Goal: Transaction & Acquisition: Download file/media

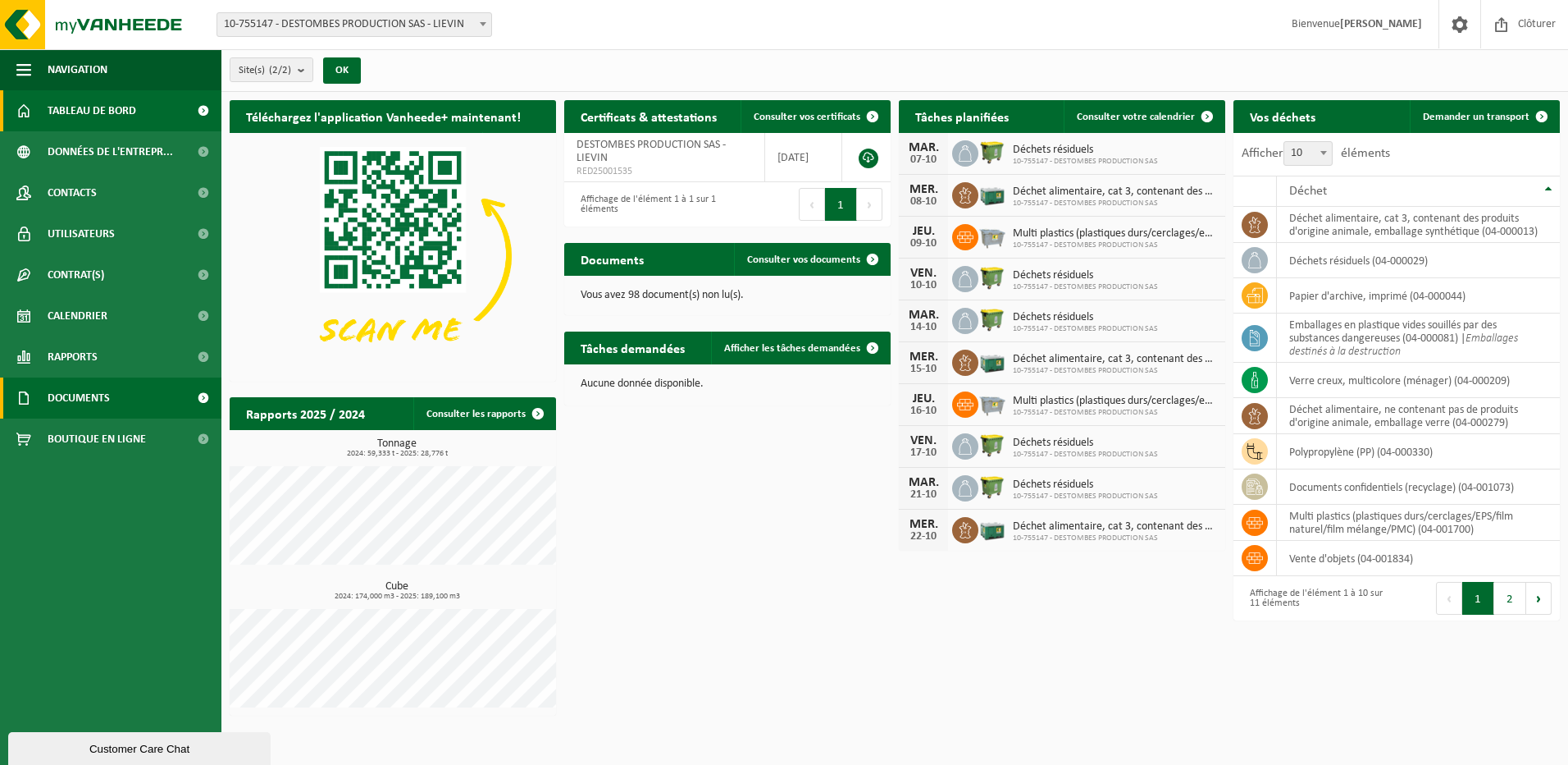
click at [200, 396] on span at bounding box center [203, 398] width 37 height 41
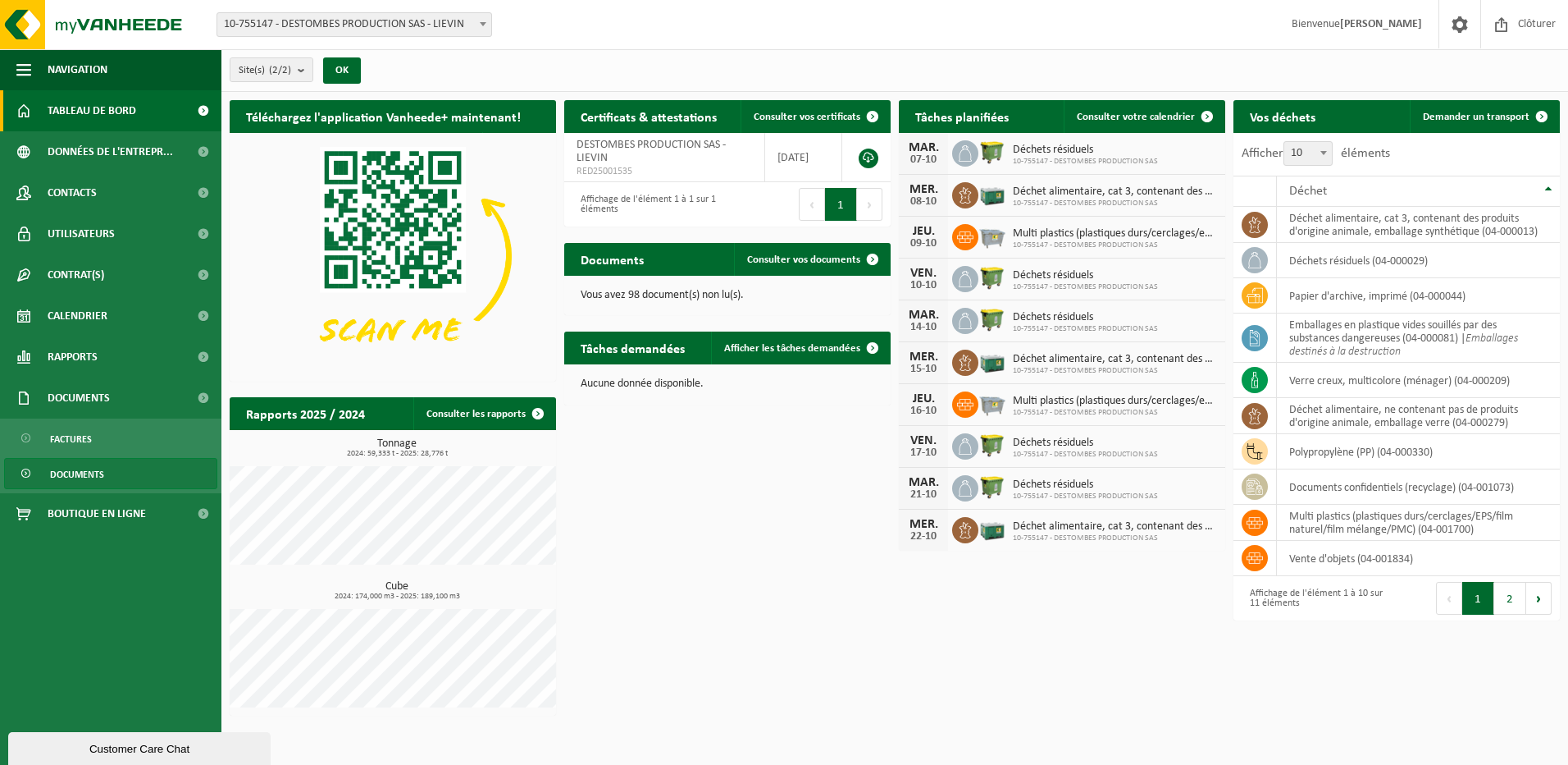
click at [75, 471] on span "Documents" at bounding box center [76, 474] width 54 height 32
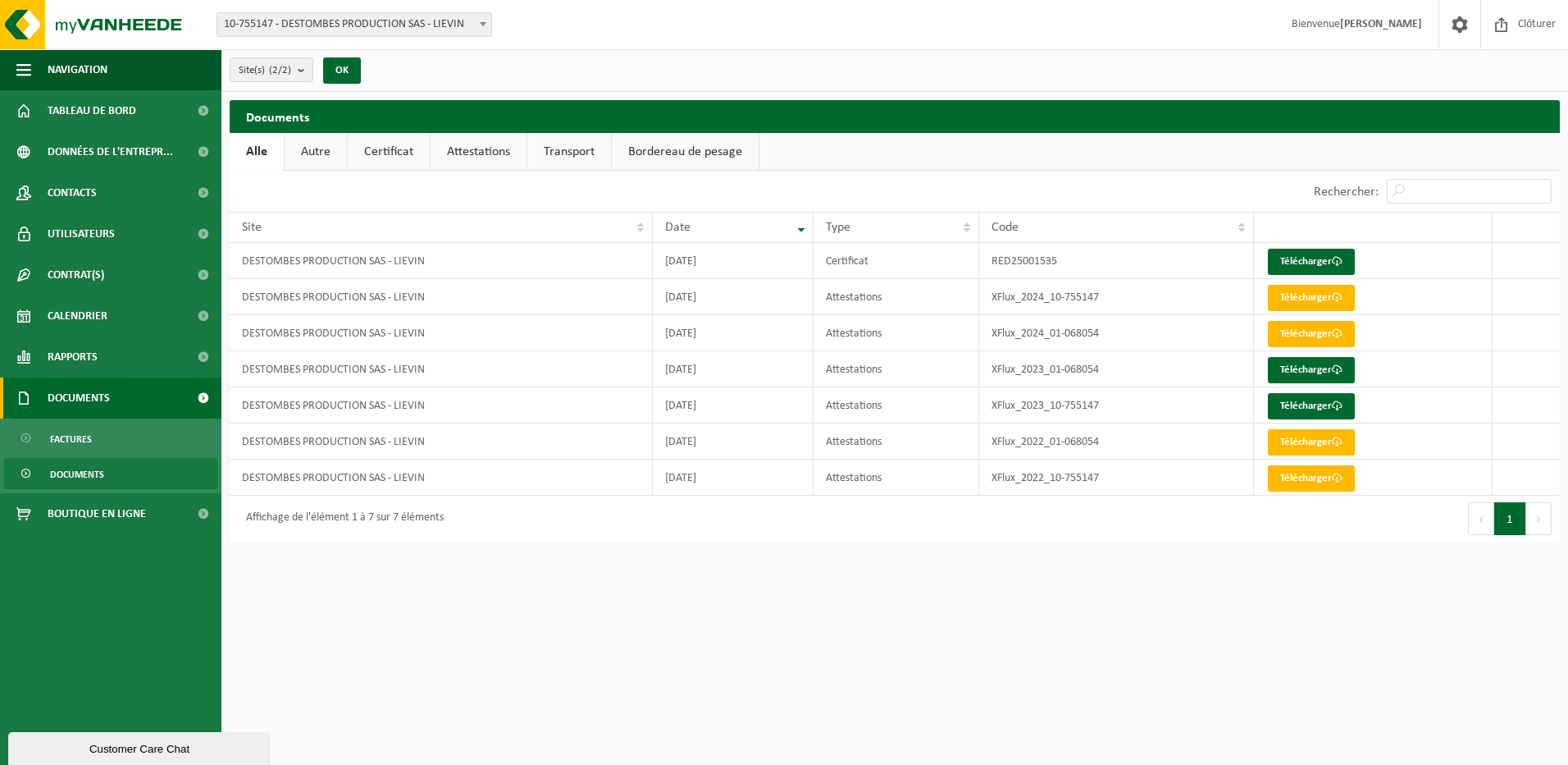
click at [198, 396] on span at bounding box center [203, 398] width 37 height 41
click at [94, 476] on span "Documents" at bounding box center [76, 474] width 54 height 32
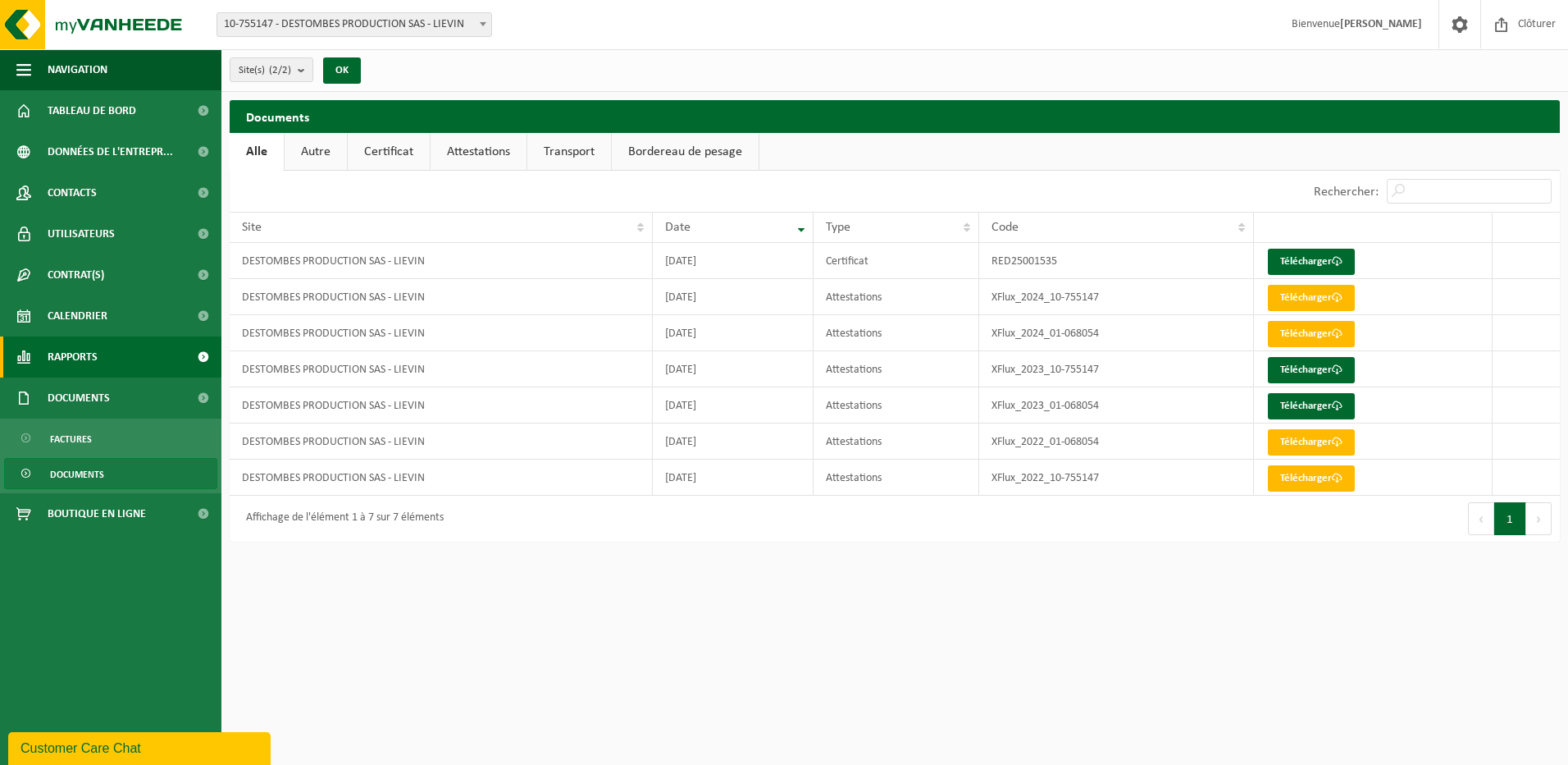
click at [203, 355] on span at bounding box center [203, 357] width 37 height 41
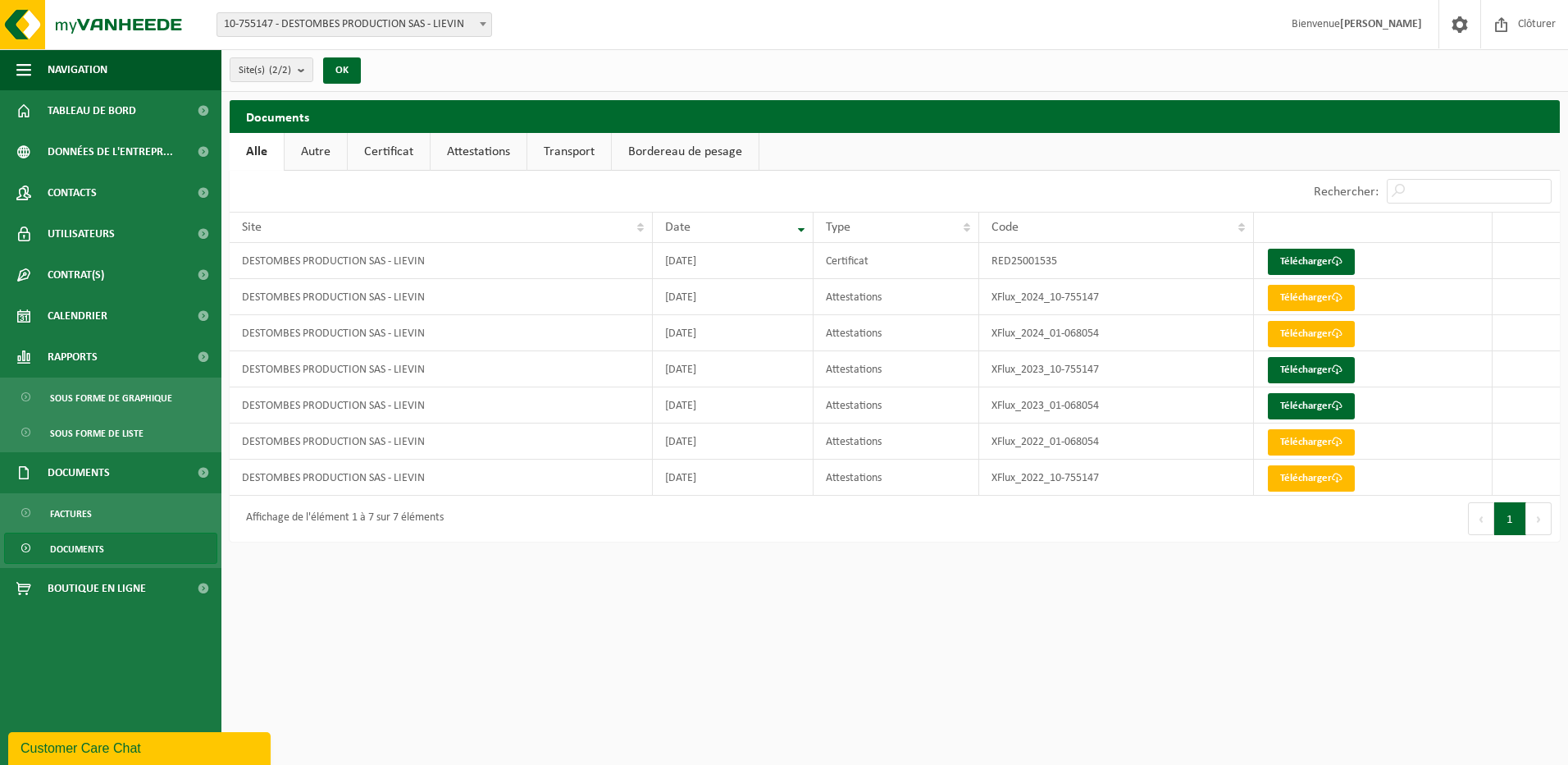
click at [322, 152] on link "Autre" at bounding box center [316, 151] width 62 height 37
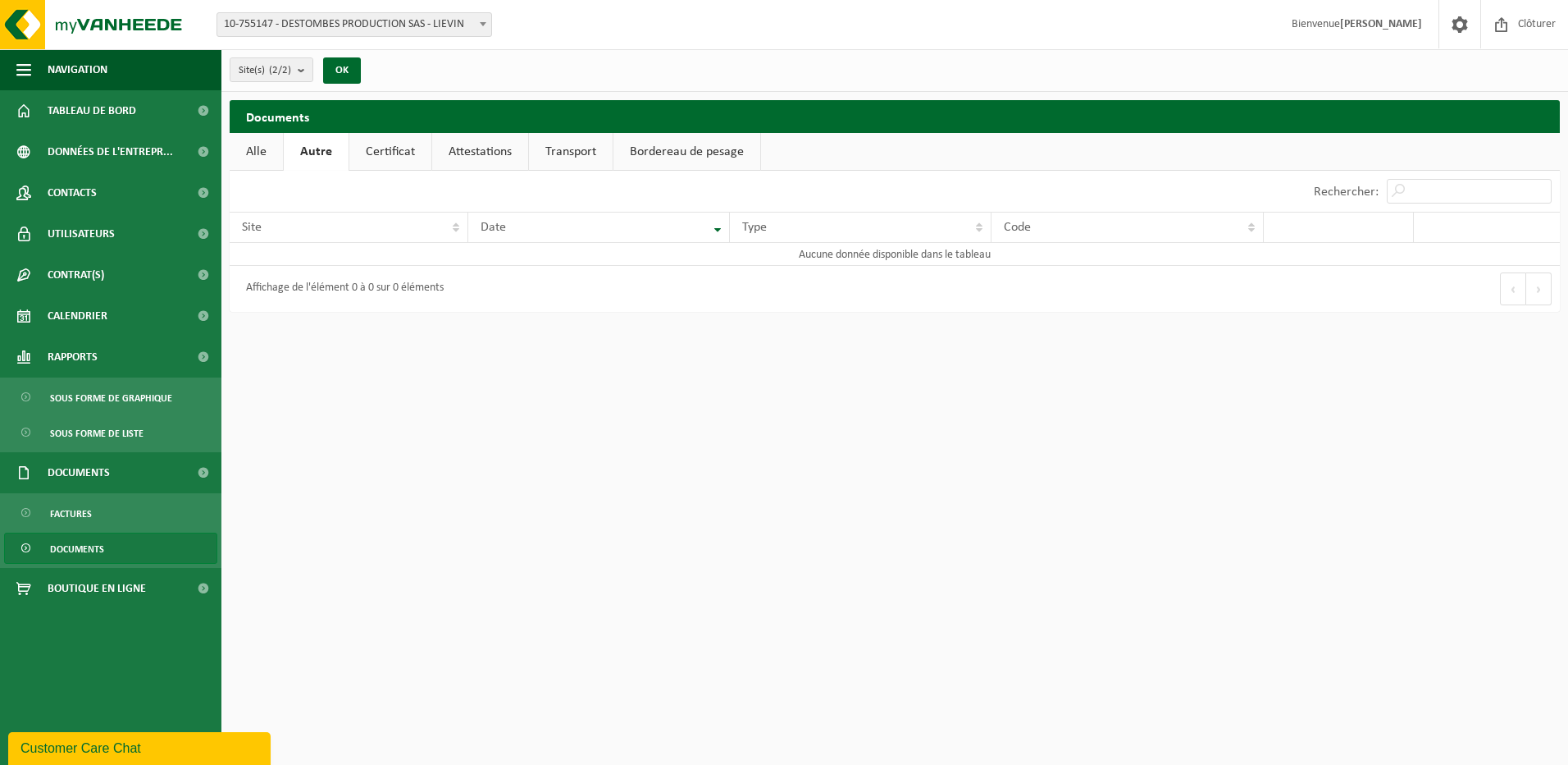
click at [372, 151] on link "Certificat" at bounding box center [390, 151] width 82 height 37
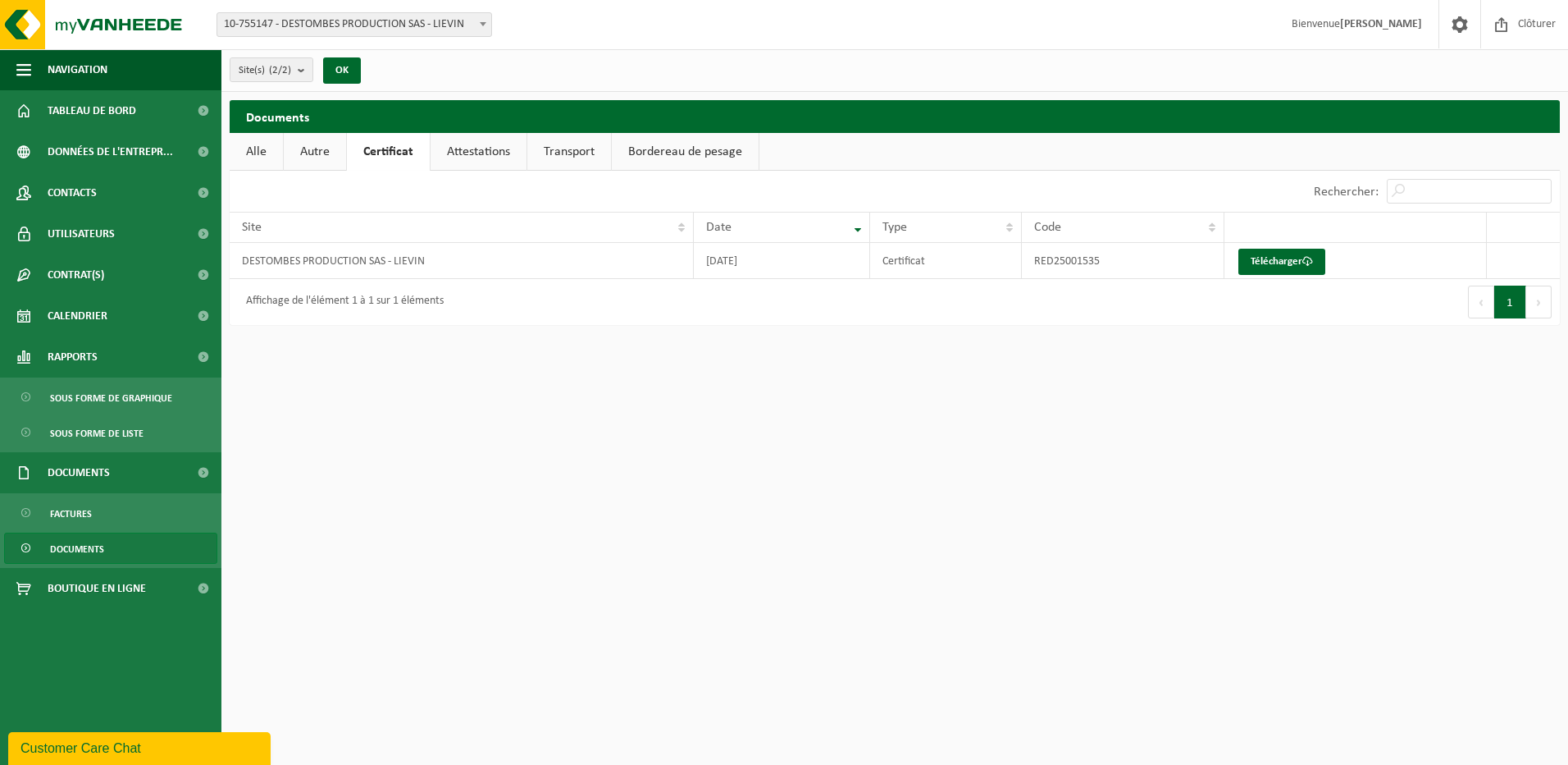
click at [459, 151] on link "Attestations" at bounding box center [478, 151] width 96 height 37
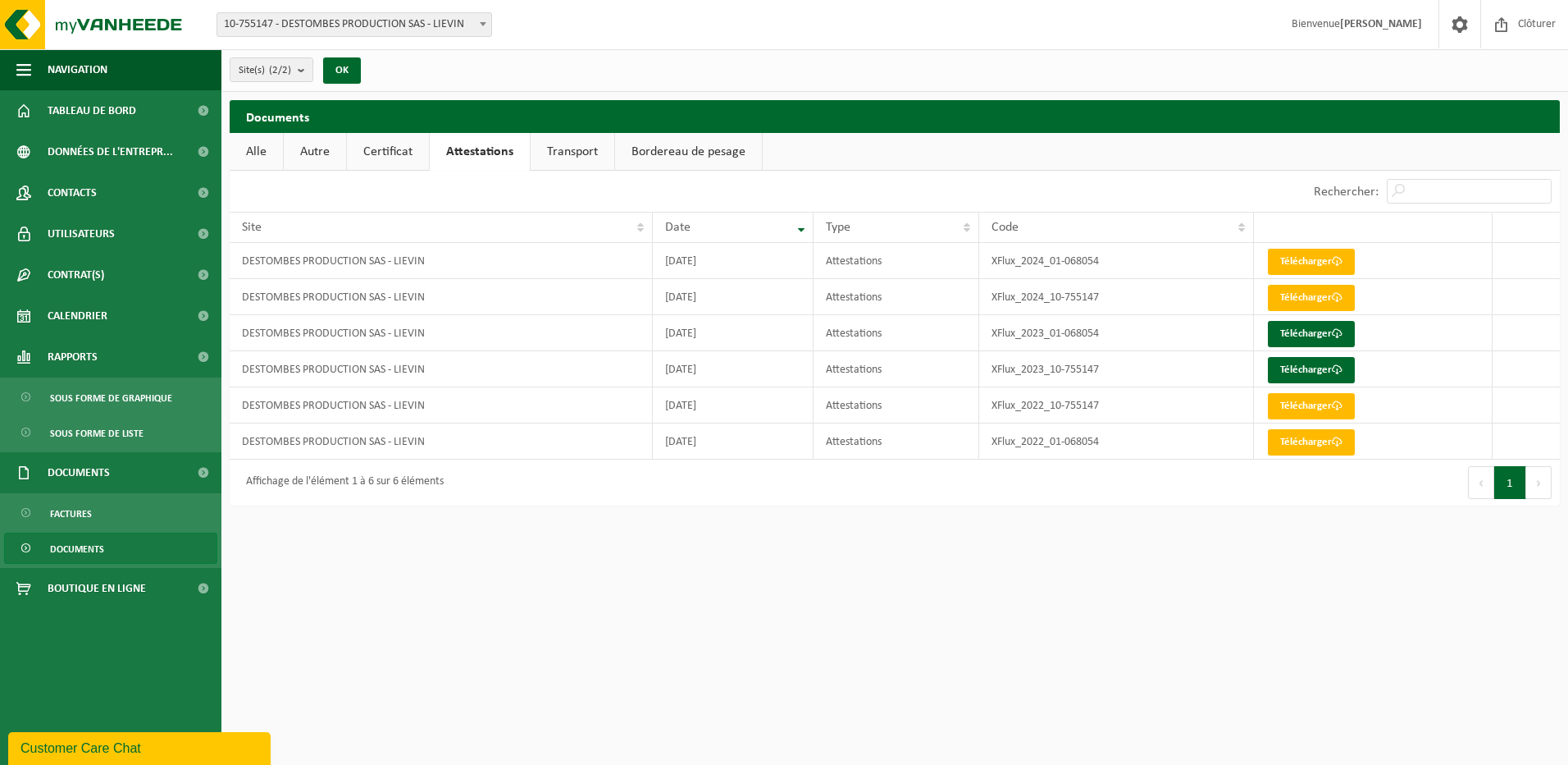
click at [540, 151] on link "Transport" at bounding box center [573, 151] width 84 height 37
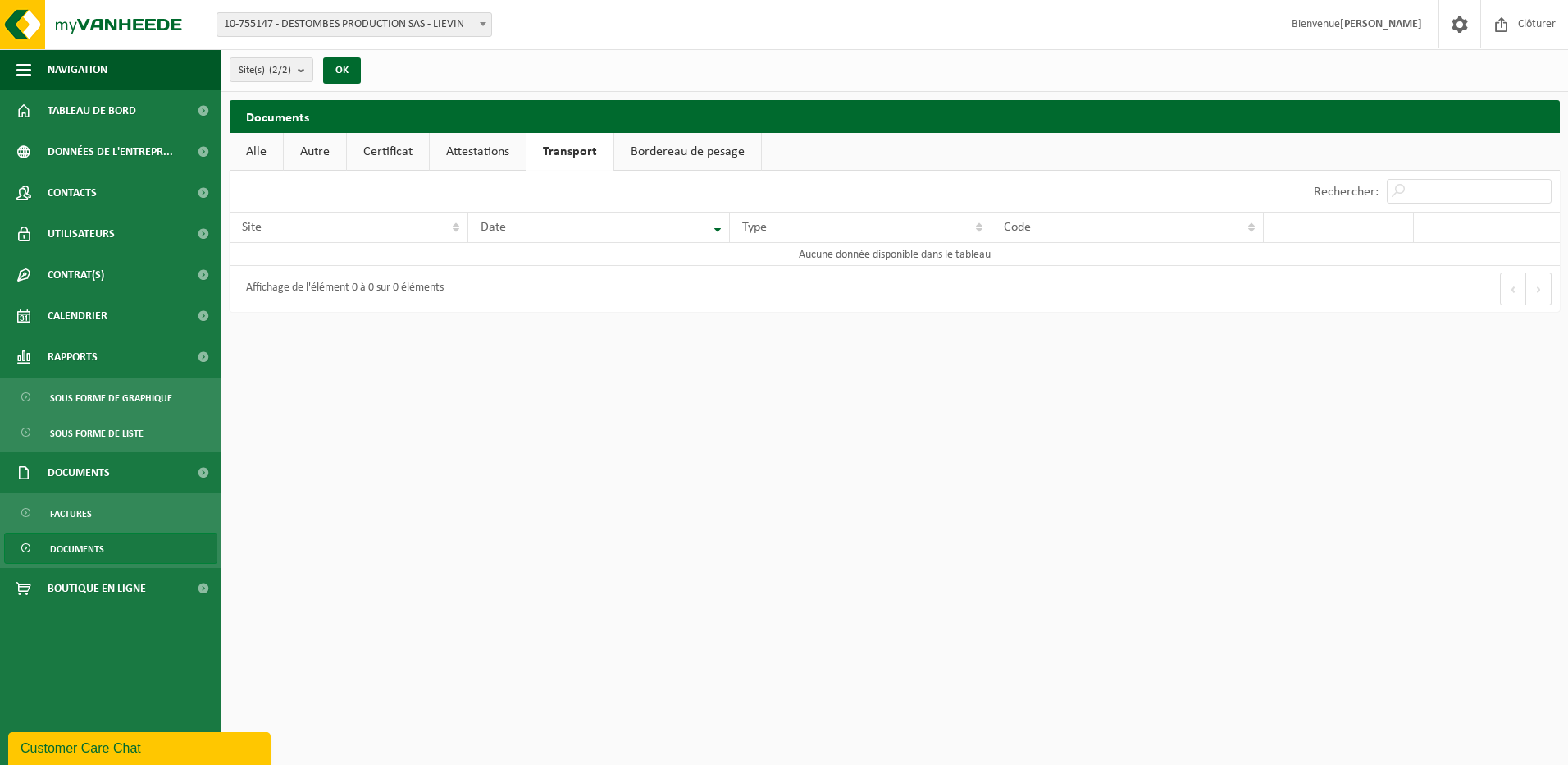
click at [665, 158] on link "Bordereau de pesage" at bounding box center [688, 151] width 147 height 37
click at [206, 355] on span at bounding box center [203, 357] width 37 height 41
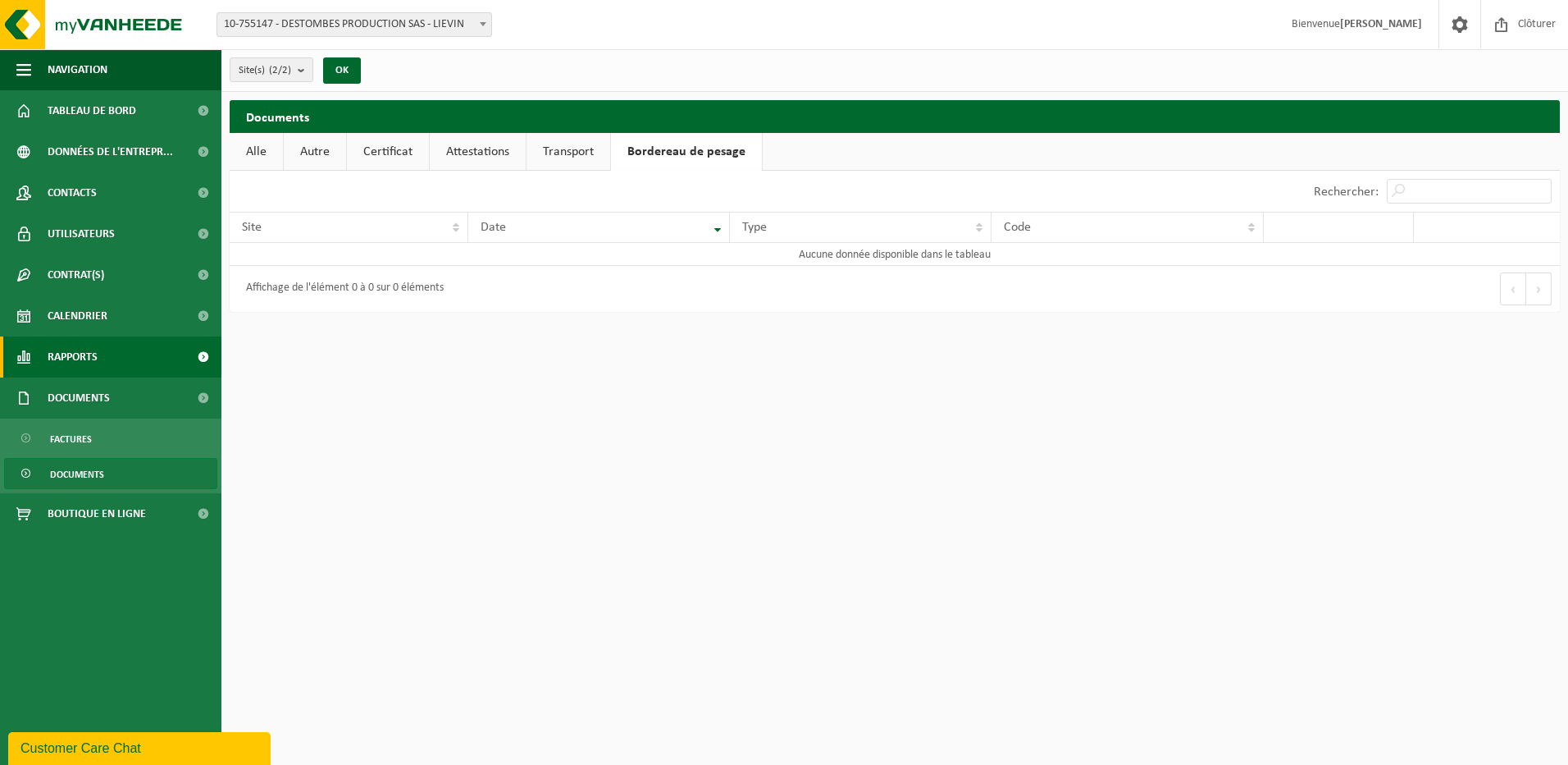
click at [201, 353] on span at bounding box center [203, 357] width 37 height 41
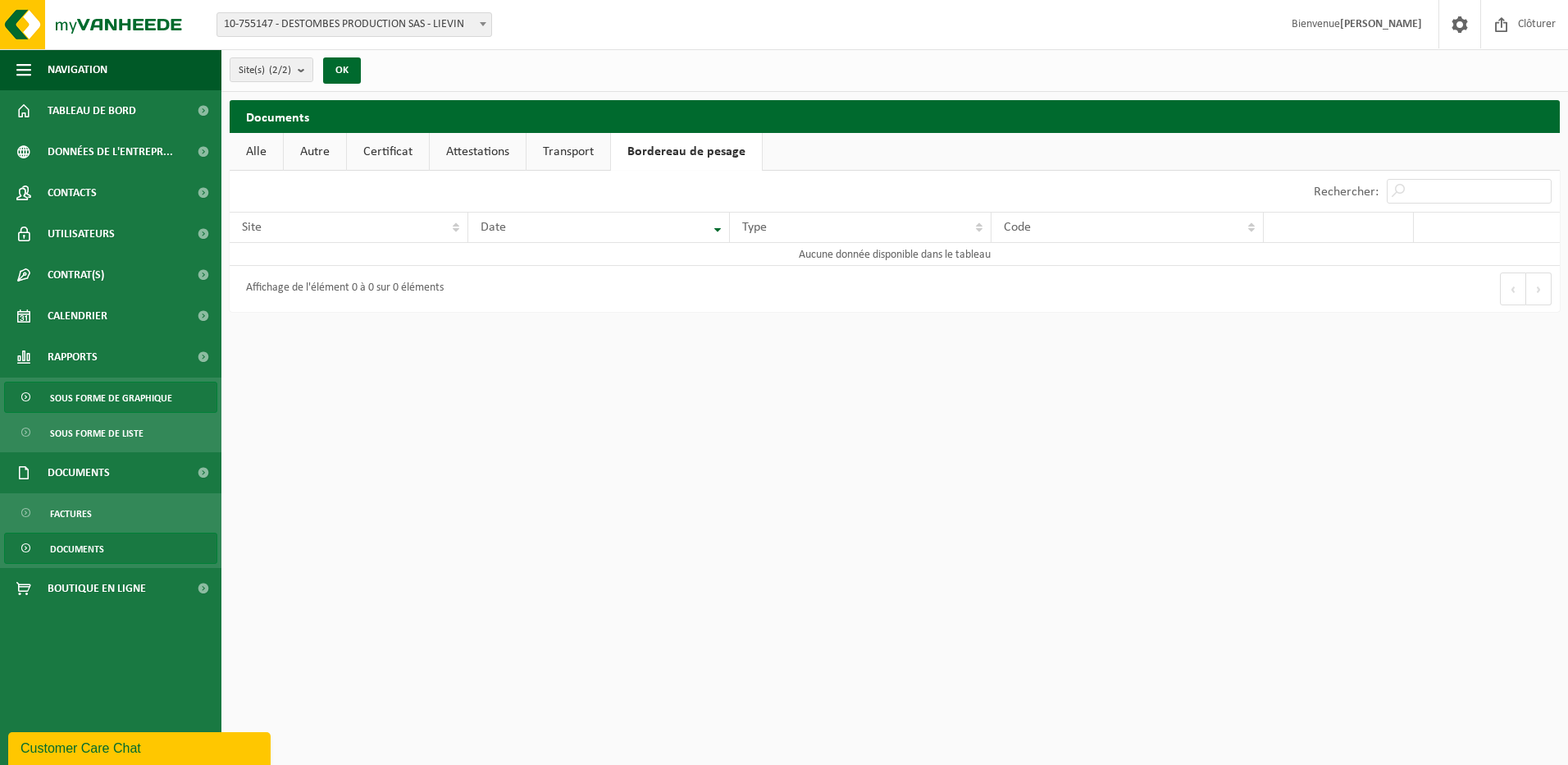
click at [134, 400] on span "Sous forme de graphique" at bounding box center [111, 398] width 122 height 32
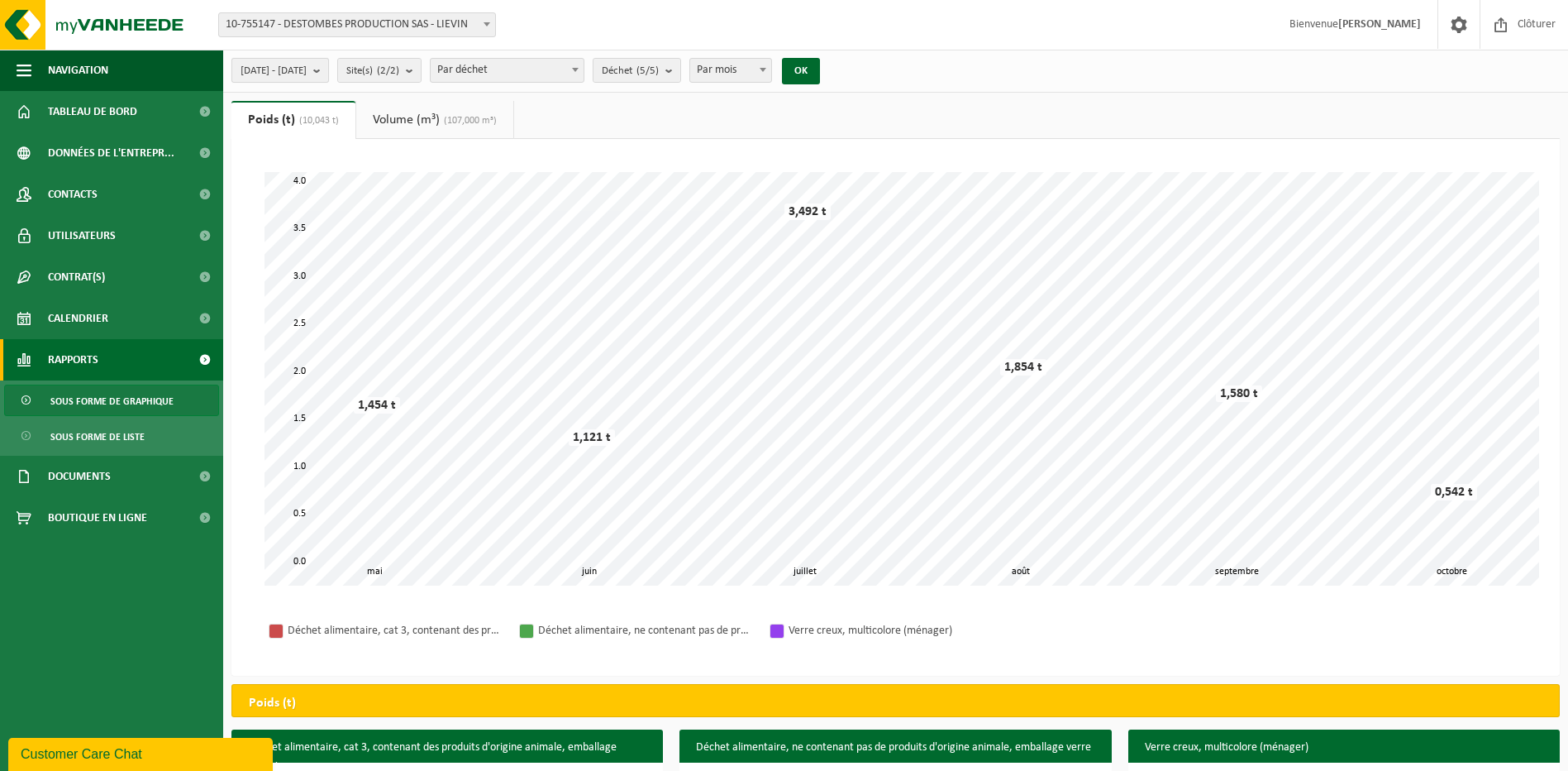
click at [329, 68] on b "submit" at bounding box center [320, 70] width 14 height 23
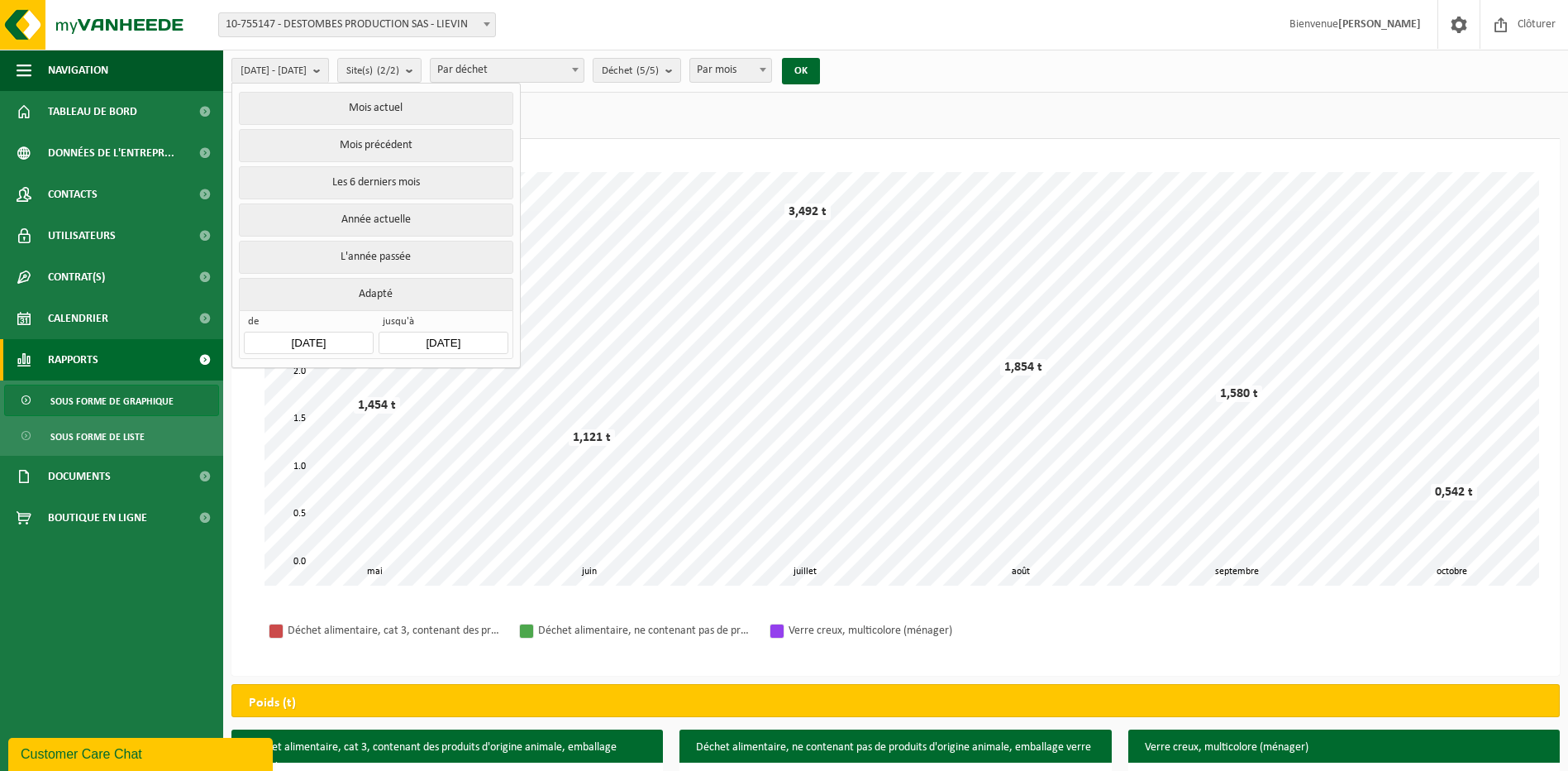
click at [579, 70] on b at bounding box center [575, 69] width 7 height 4
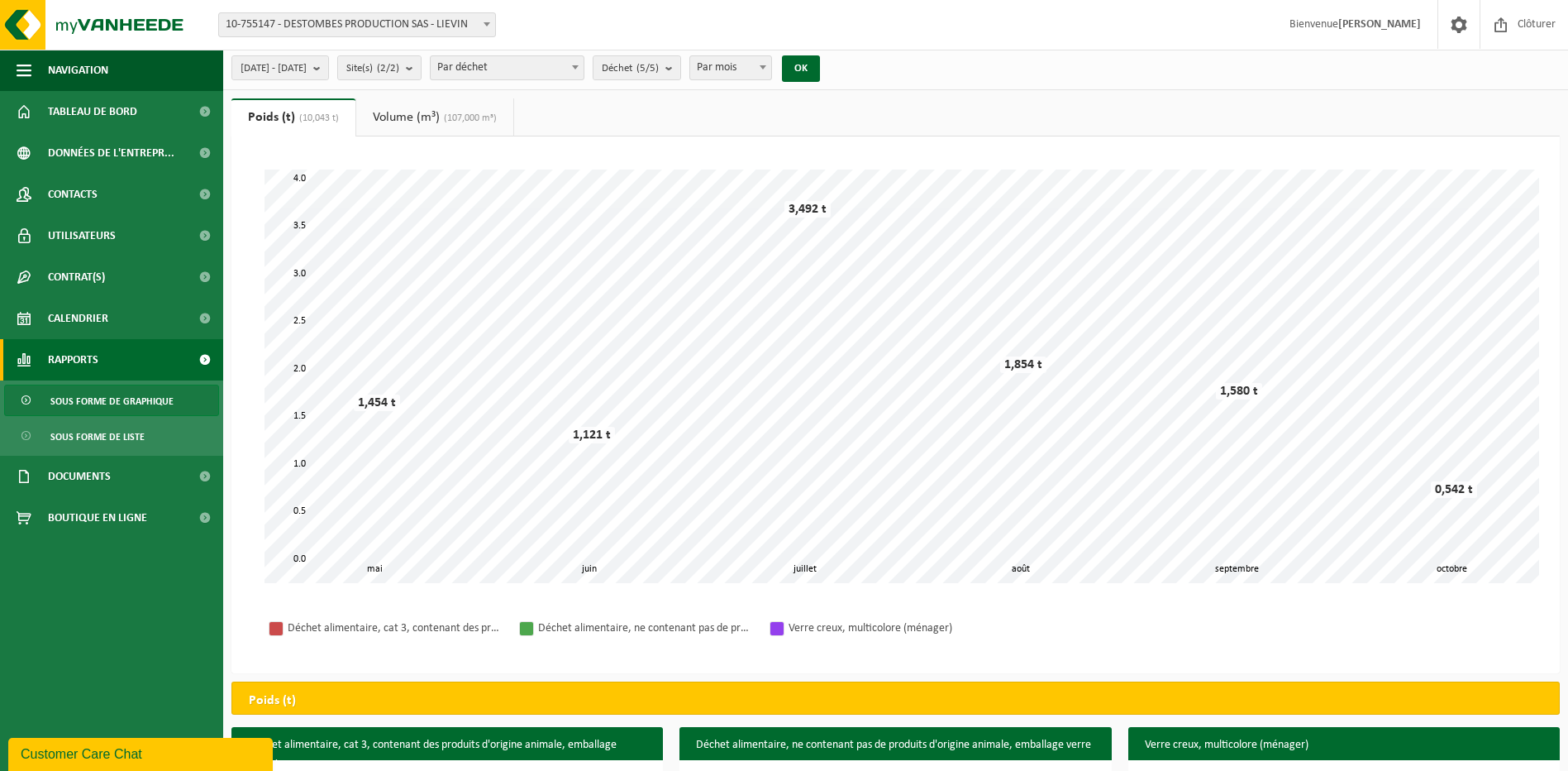
scroll to position [156, 0]
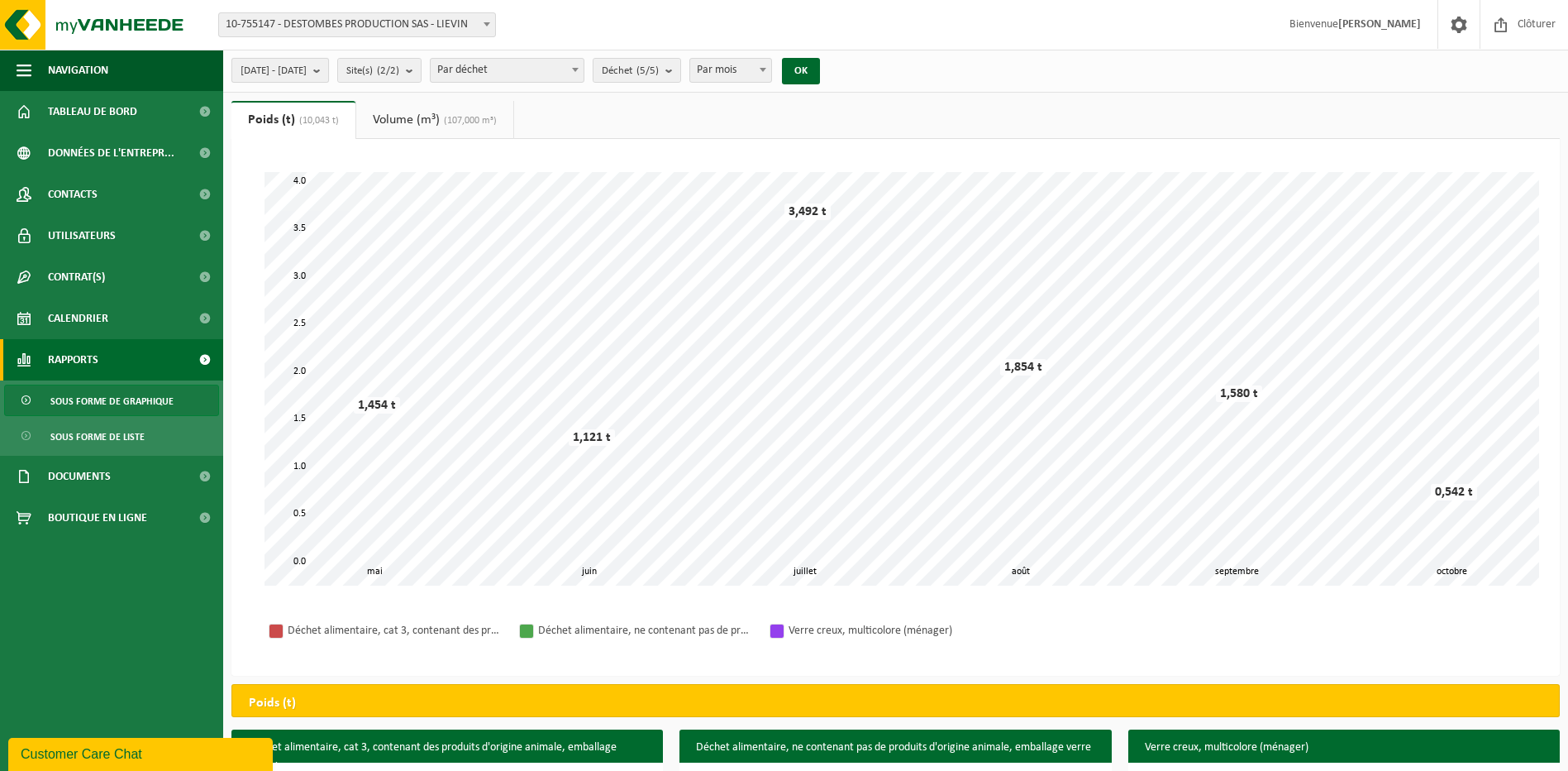
click at [329, 66] on b "submit" at bounding box center [320, 70] width 14 height 23
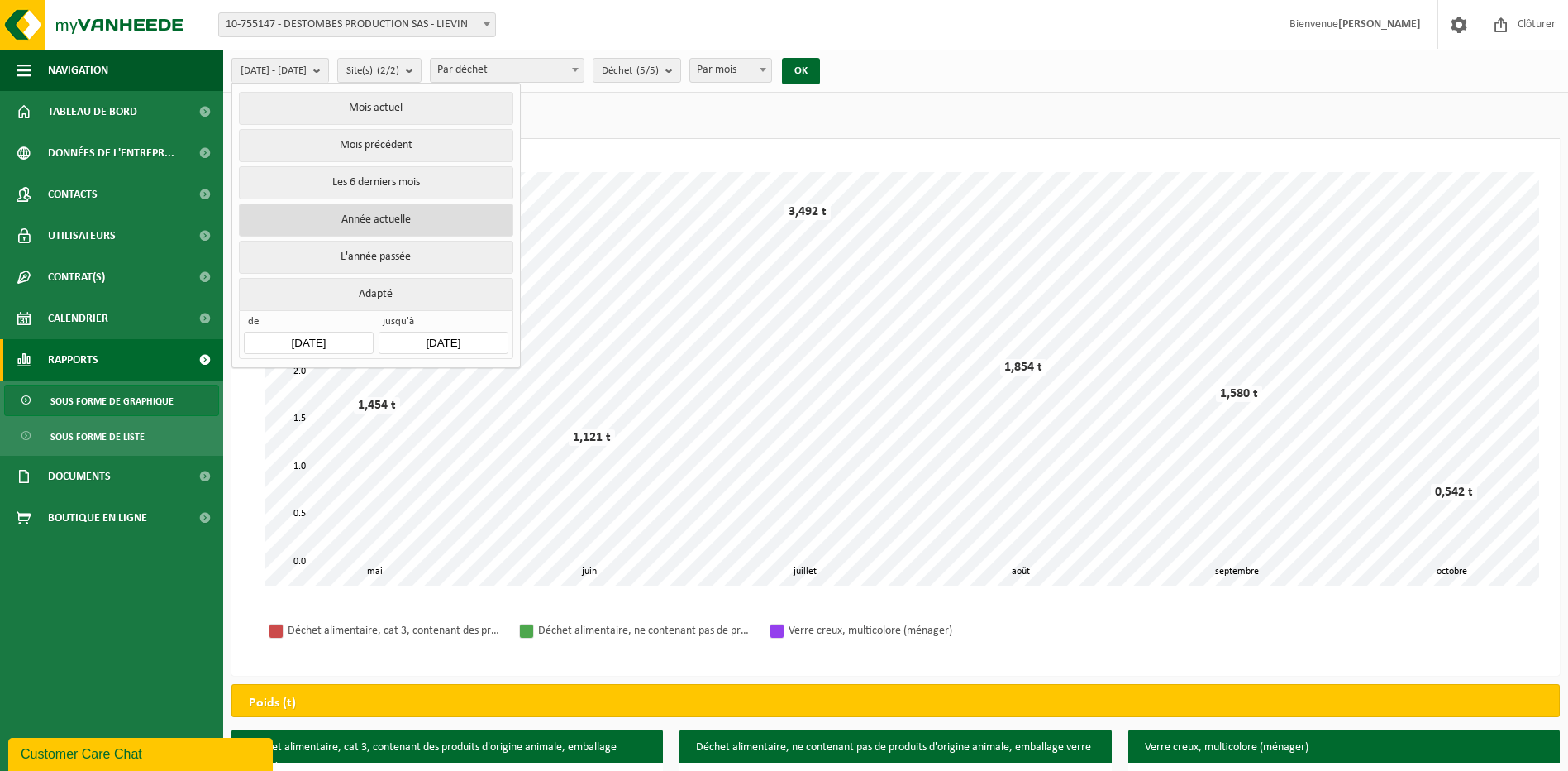
click at [400, 218] on button "Année actuelle" at bounding box center [376, 220] width 274 height 33
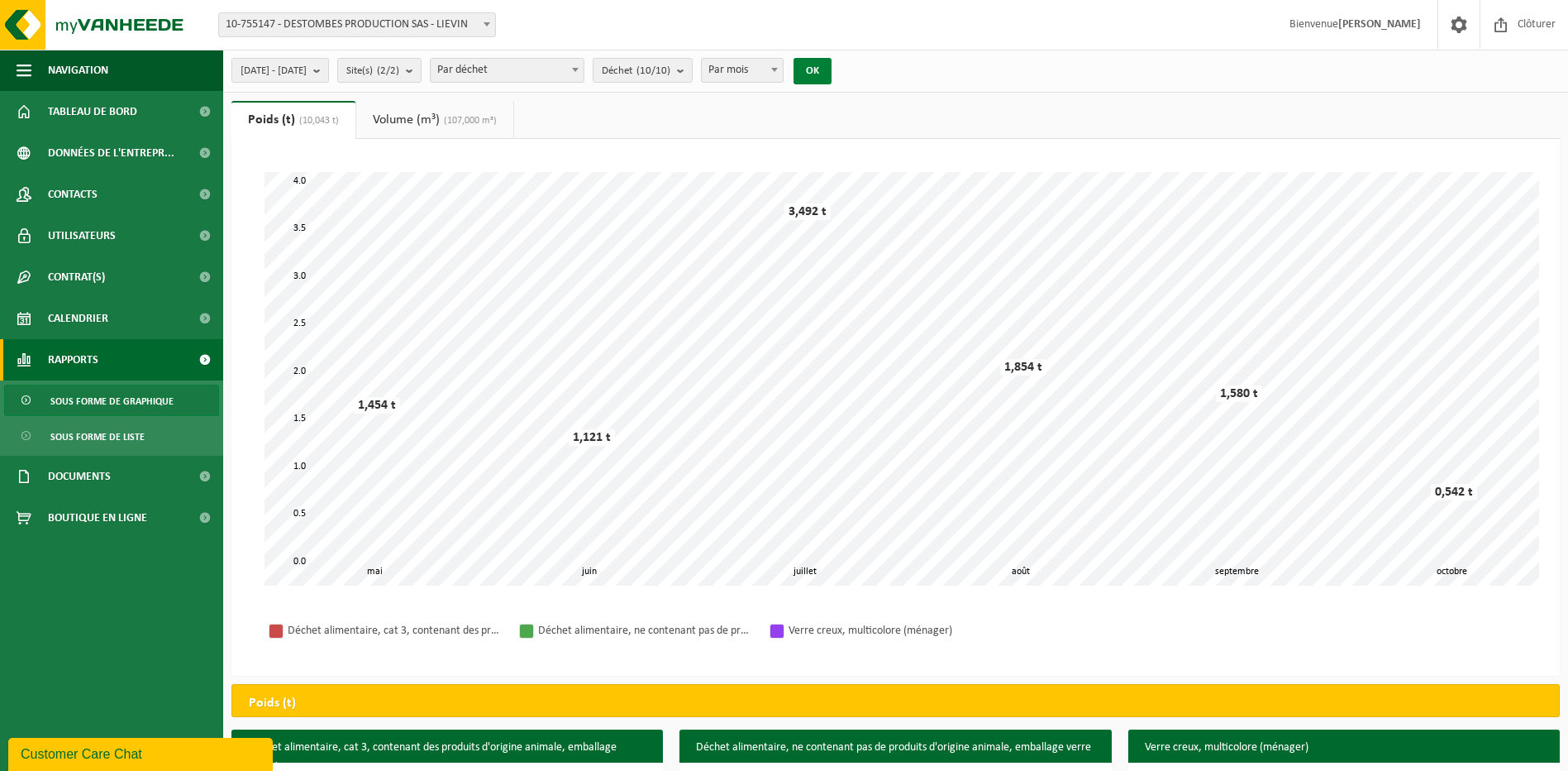
click at [832, 61] on button "OK" at bounding box center [812, 70] width 38 height 26
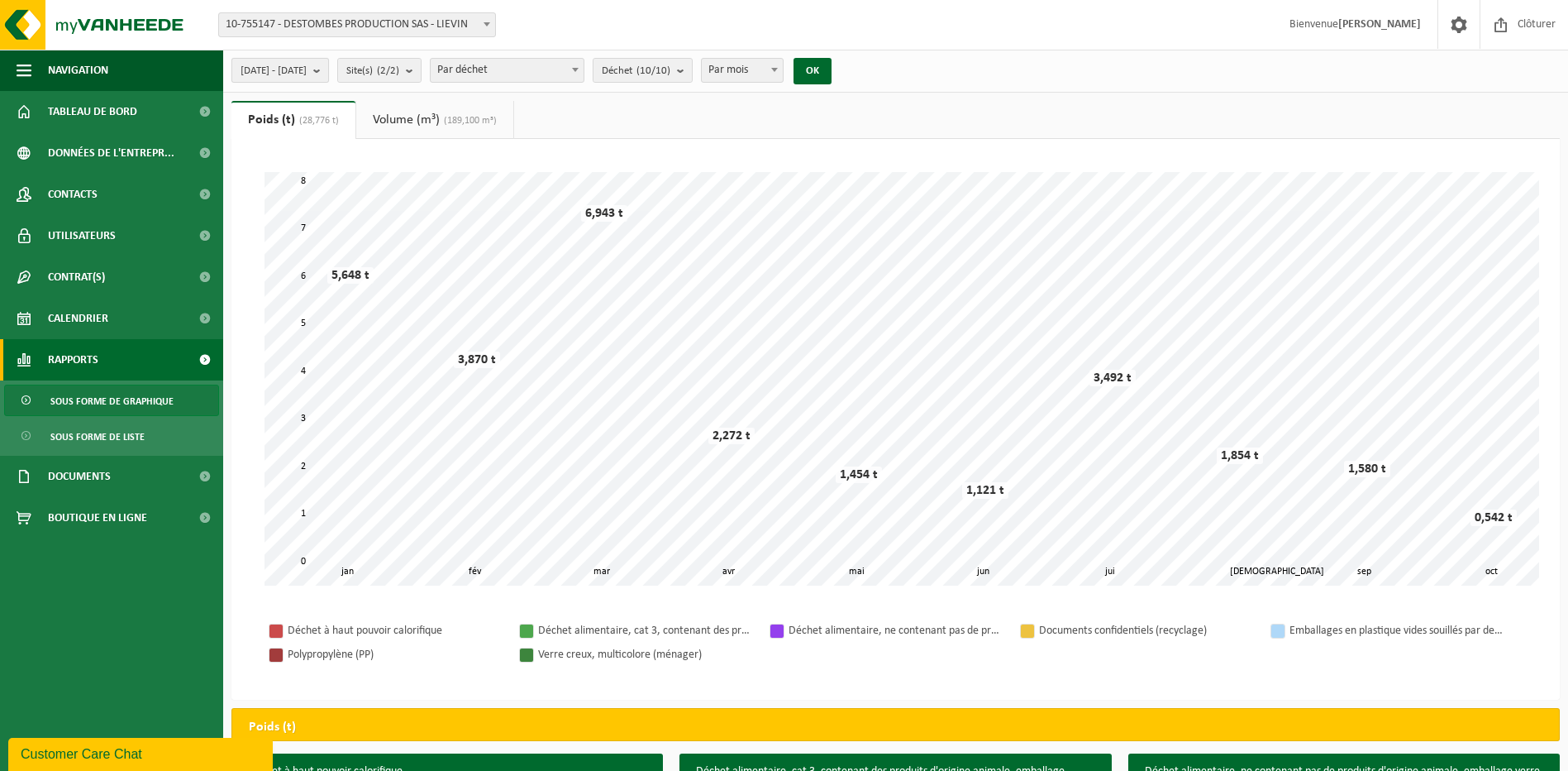
click at [329, 69] on b "submit" at bounding box center [320, 70] width 14 height 23
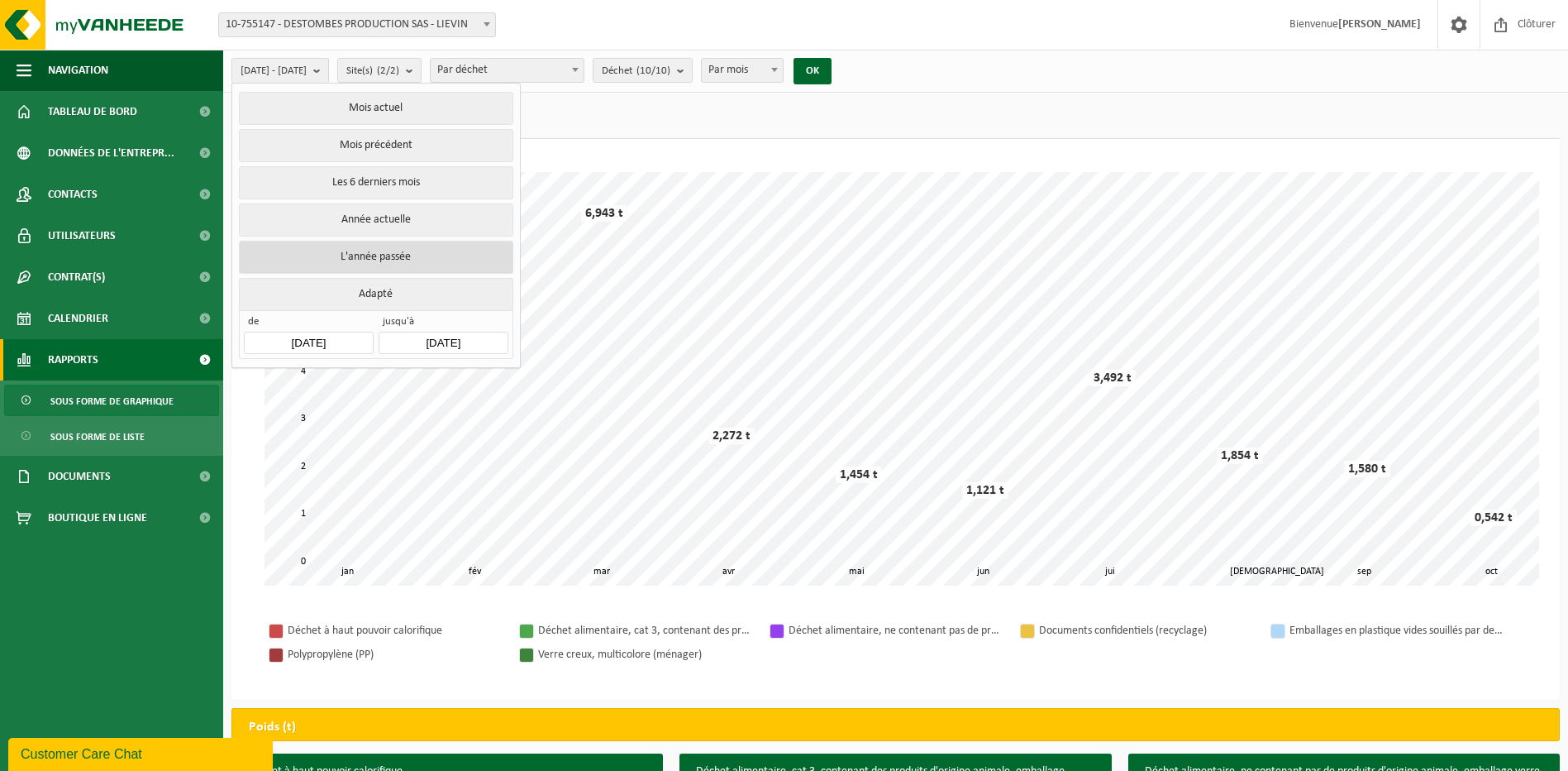
click at [387, 261] on button "L'année passée" at bounding box center [376, 257] width 274 height 33
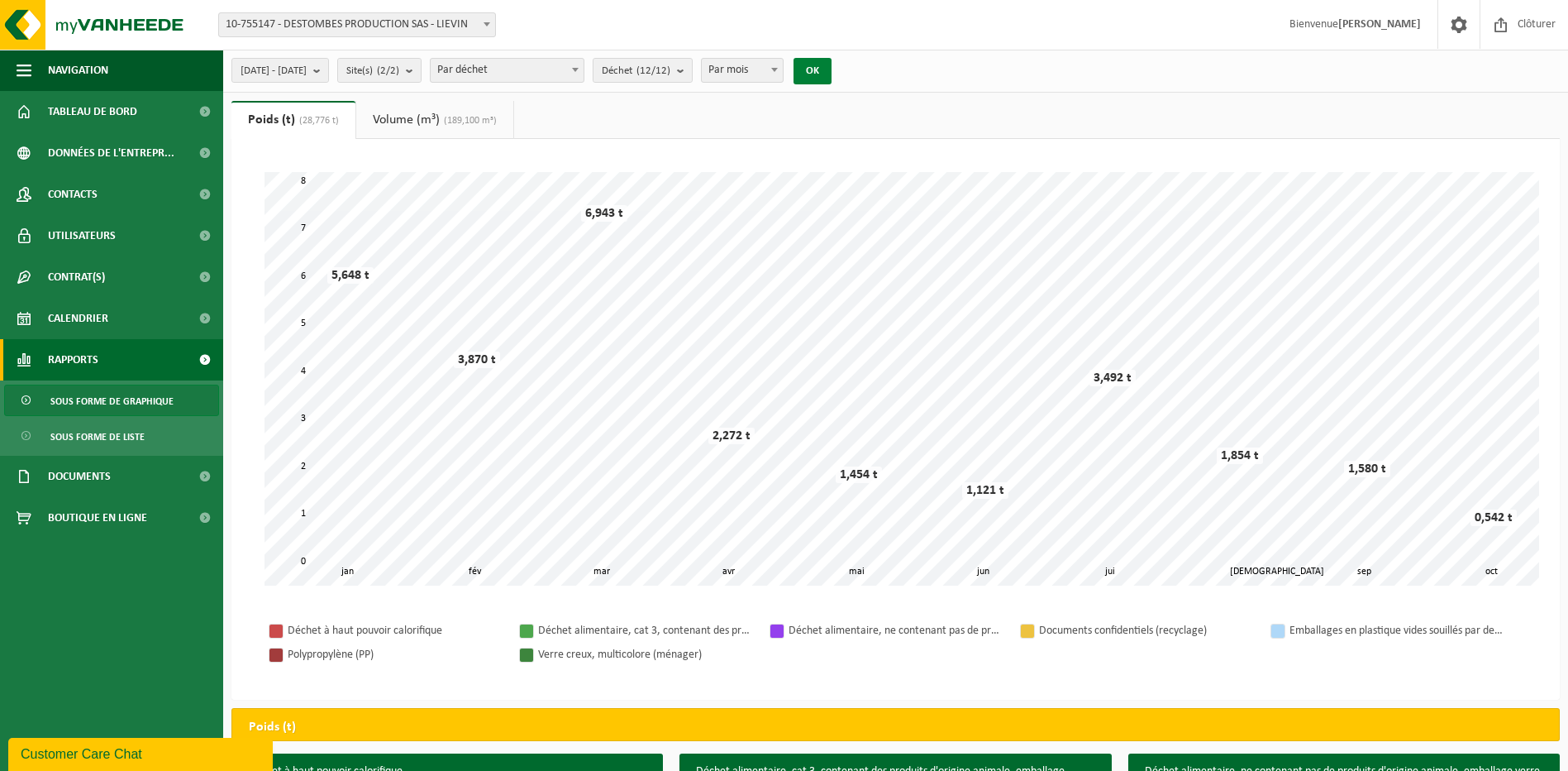
click at [832, 66] on button "OK" at bounding box center [812, 70] width 38 height 26
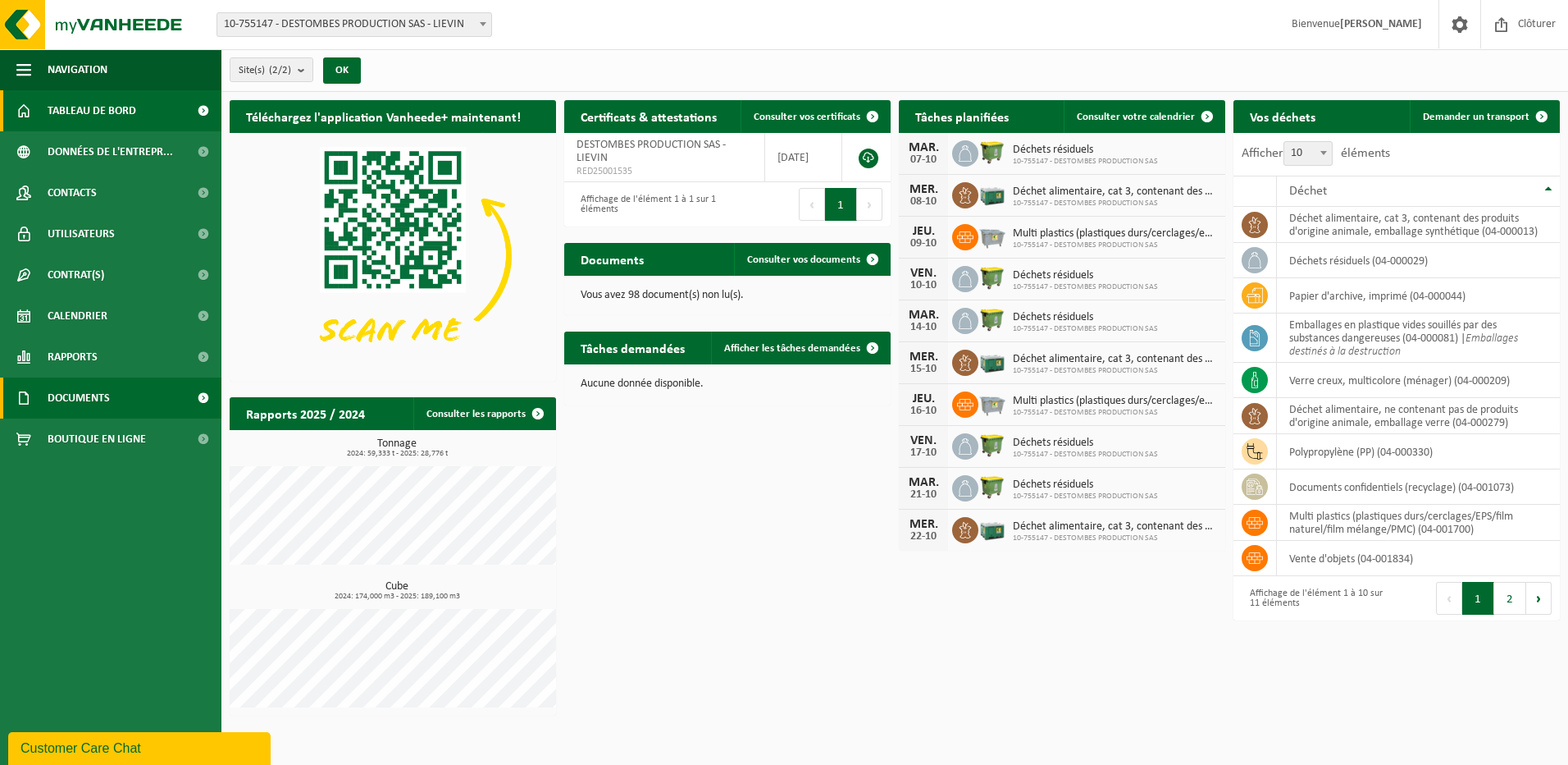
click at [197, 395] on span at bounding box center [203, 398] width 37 height 41
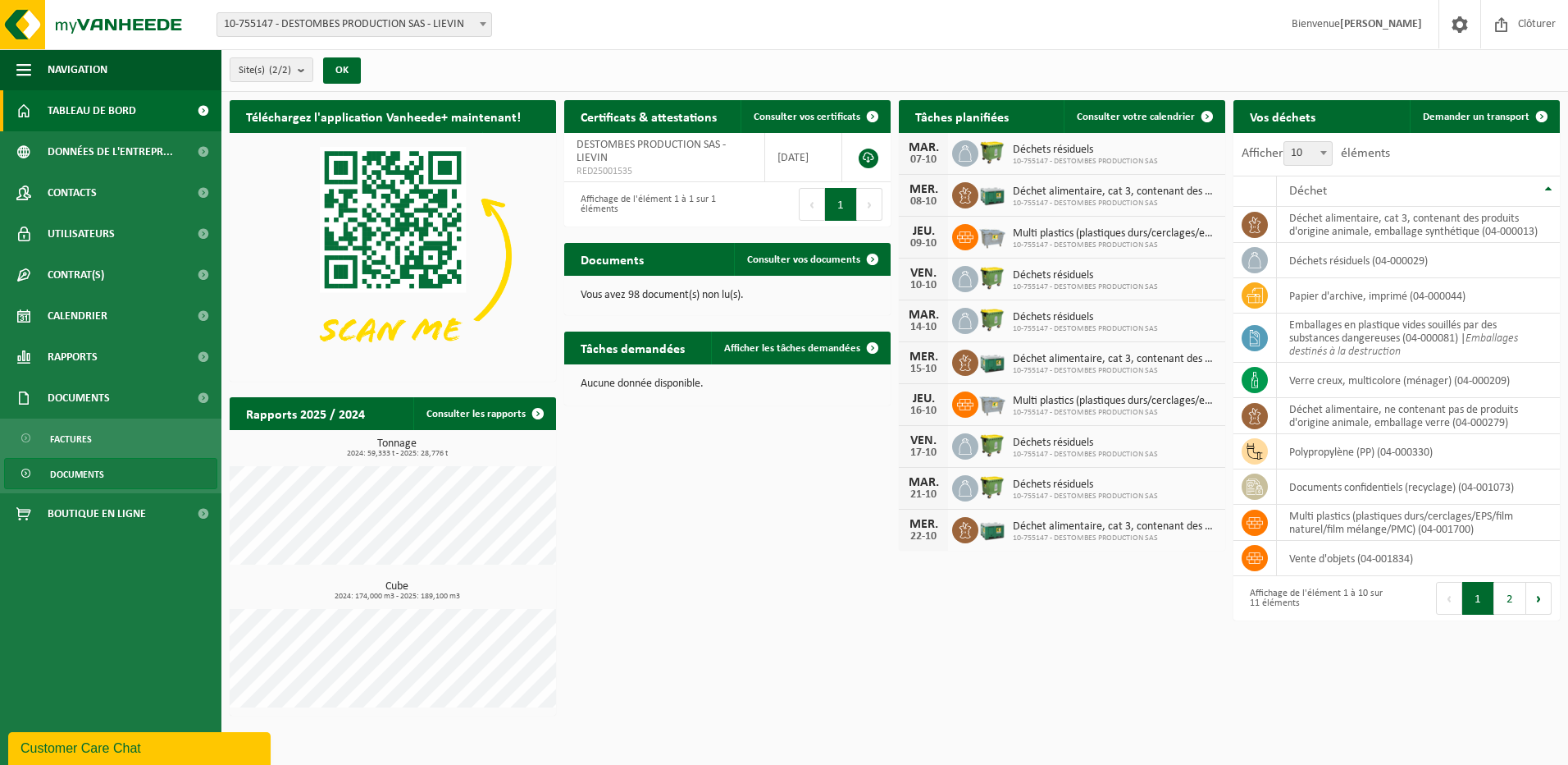
click at [72, 470] on span "Documents" at bounding box center [76, 474] width 54 height 32
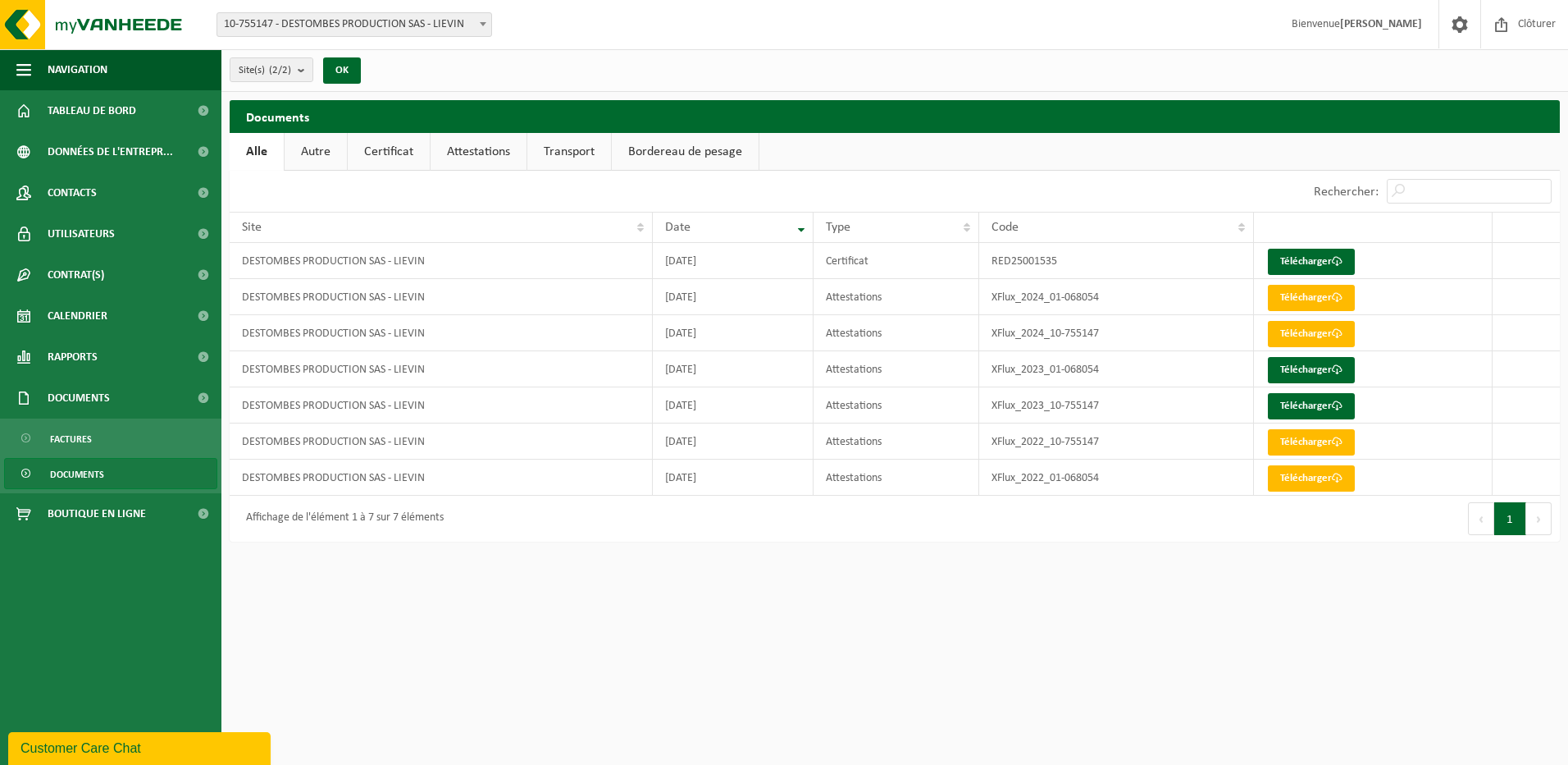
click at [378, 150] on link "Certificat" at bounding box center [389, 151] width 82 height 37
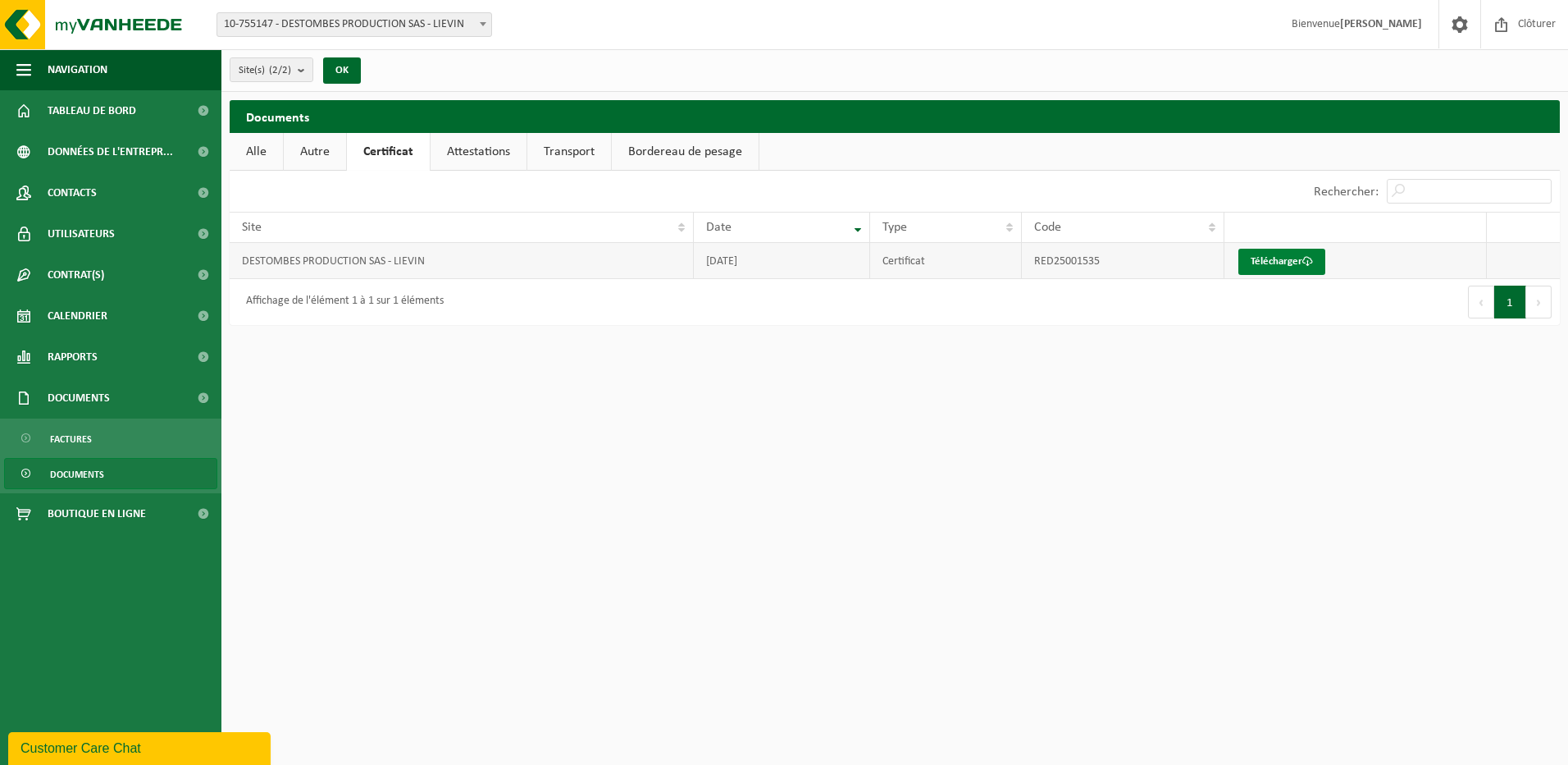
click at [1286, 256] on link "Télécharger" at bounding box center [1281, 261] width 87 height 26
click at [489, 155] on link "Attestations" at bounding box center [478, 151] width 96 height 37
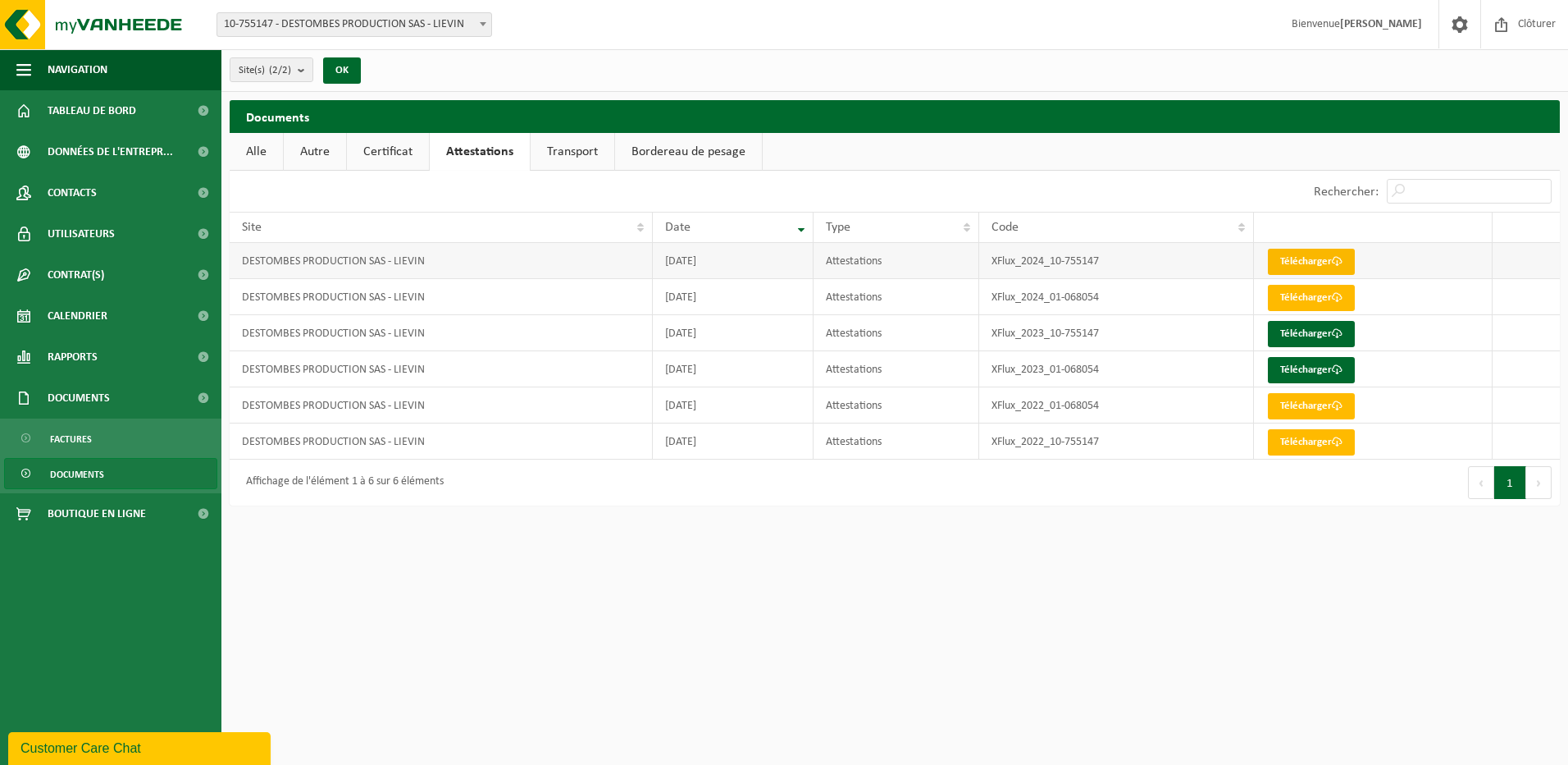
click at [1287, 256] on link "Télécharger" at bounding box center [1311, 261] width 87 height 26
click at [560, 154] on link "Transport" at bounding box center [573, 151] width 84 height 37
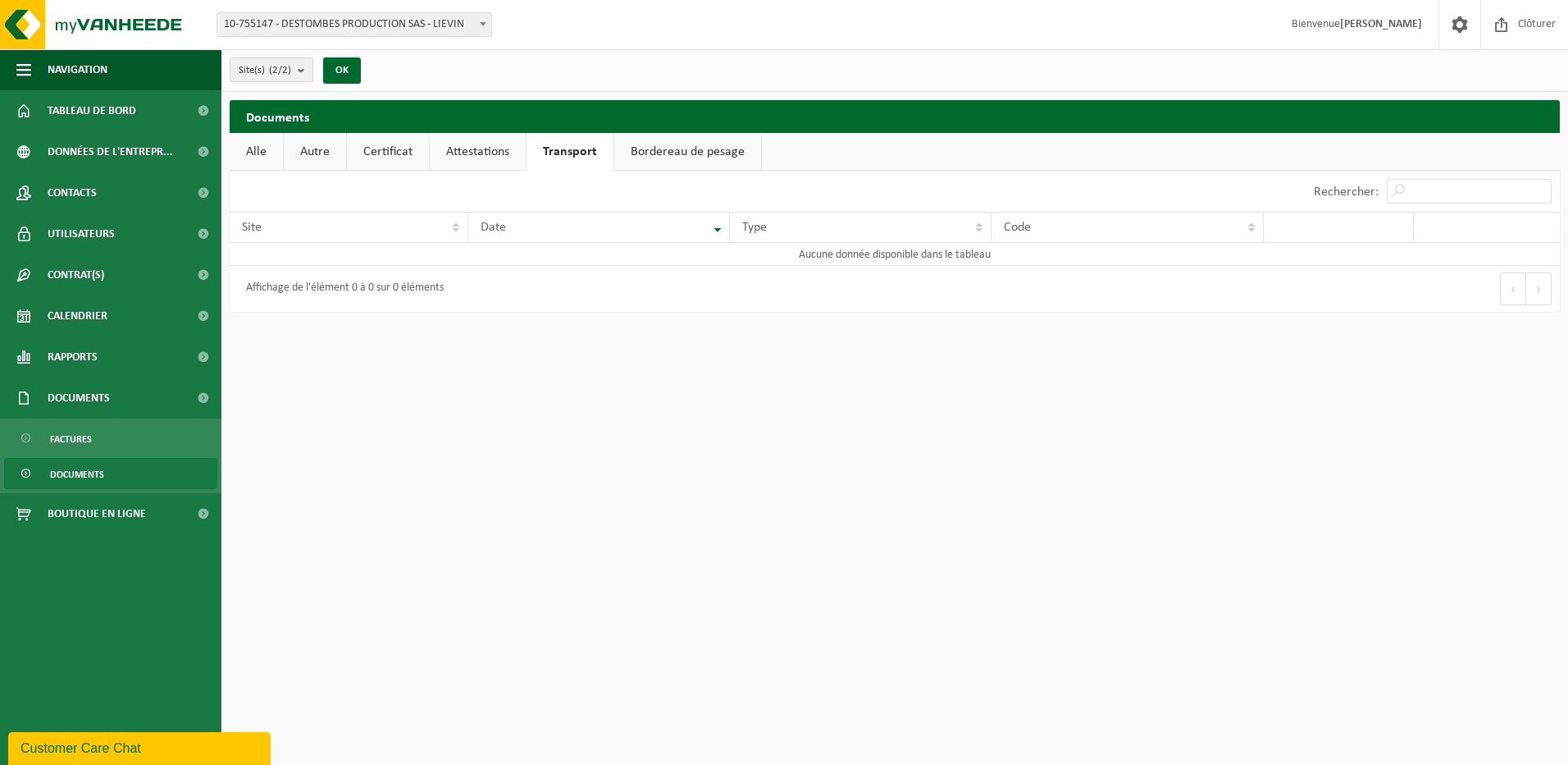
click at [717, 157] on link "Bordereau de pesage" at bounding box center [688, 151] width 147 height 37
click at [486, 155] on link "Attestations" at bounding box center [478, 151] width 96 height 37
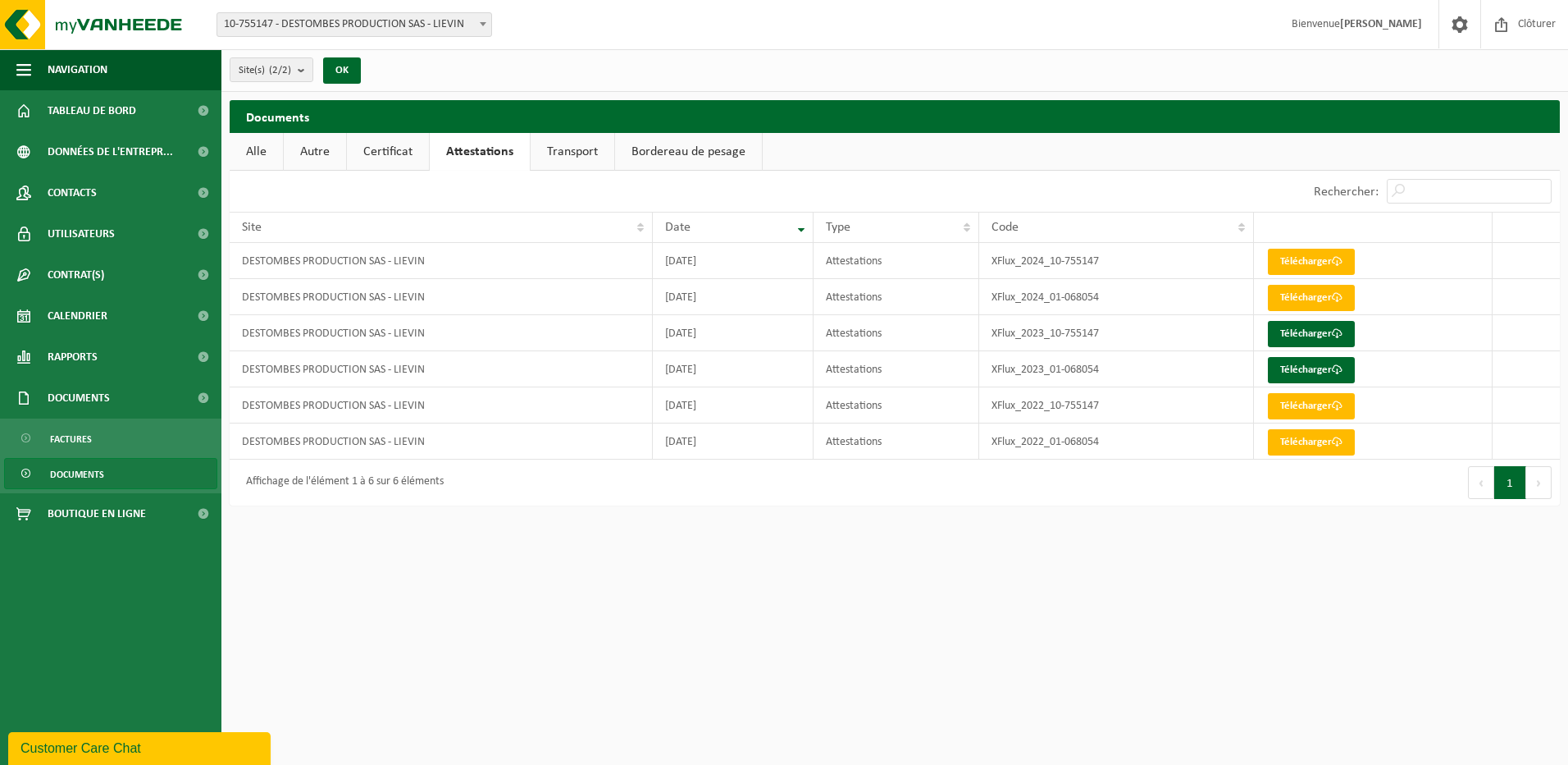
click at [393, 153] on link "Certificat" at bounding box center [388, 151] width 82 height 37
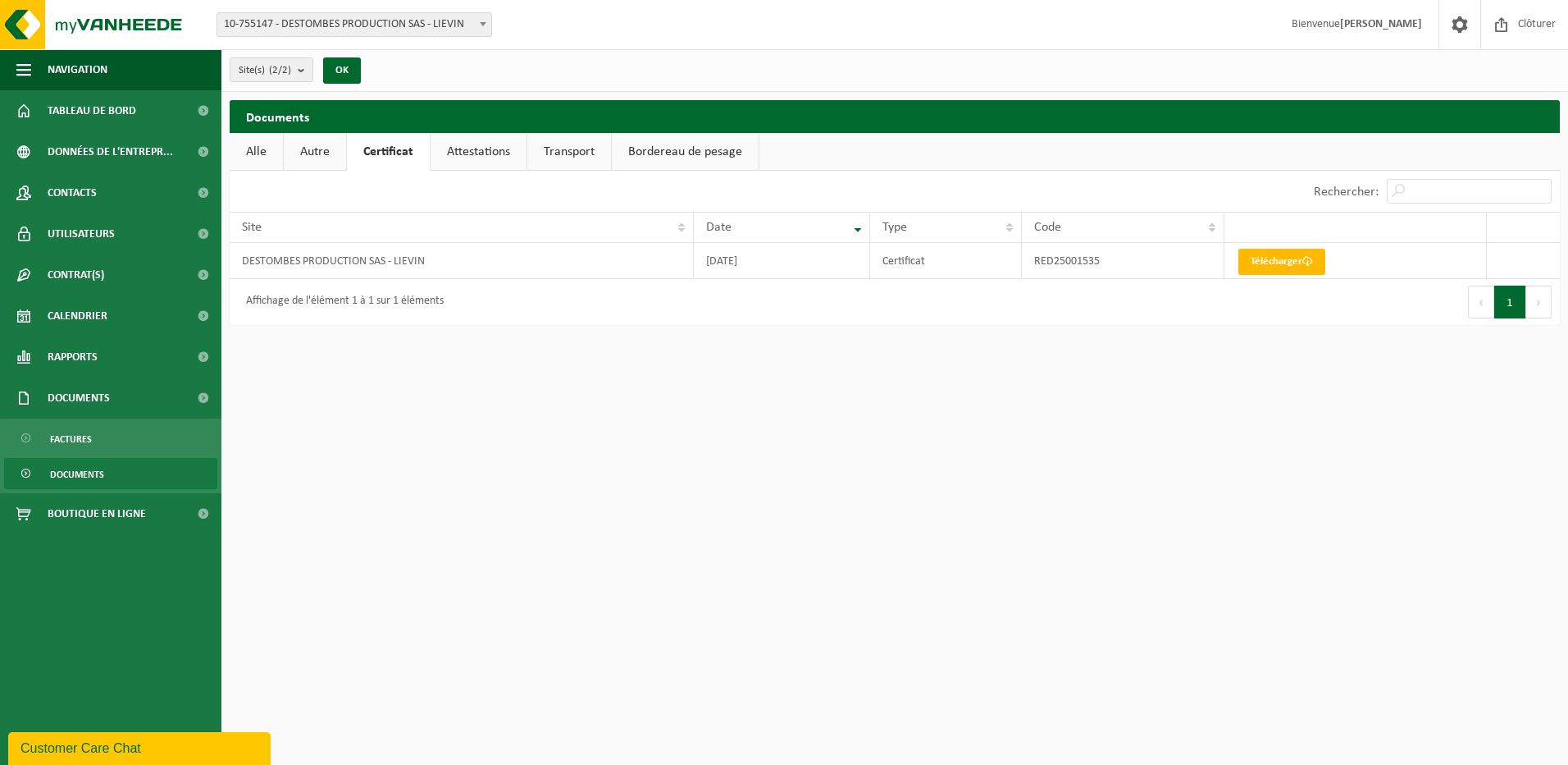
click at [308, 159] on link "Autre" at bounding box center [315, 151] width 62 height 37
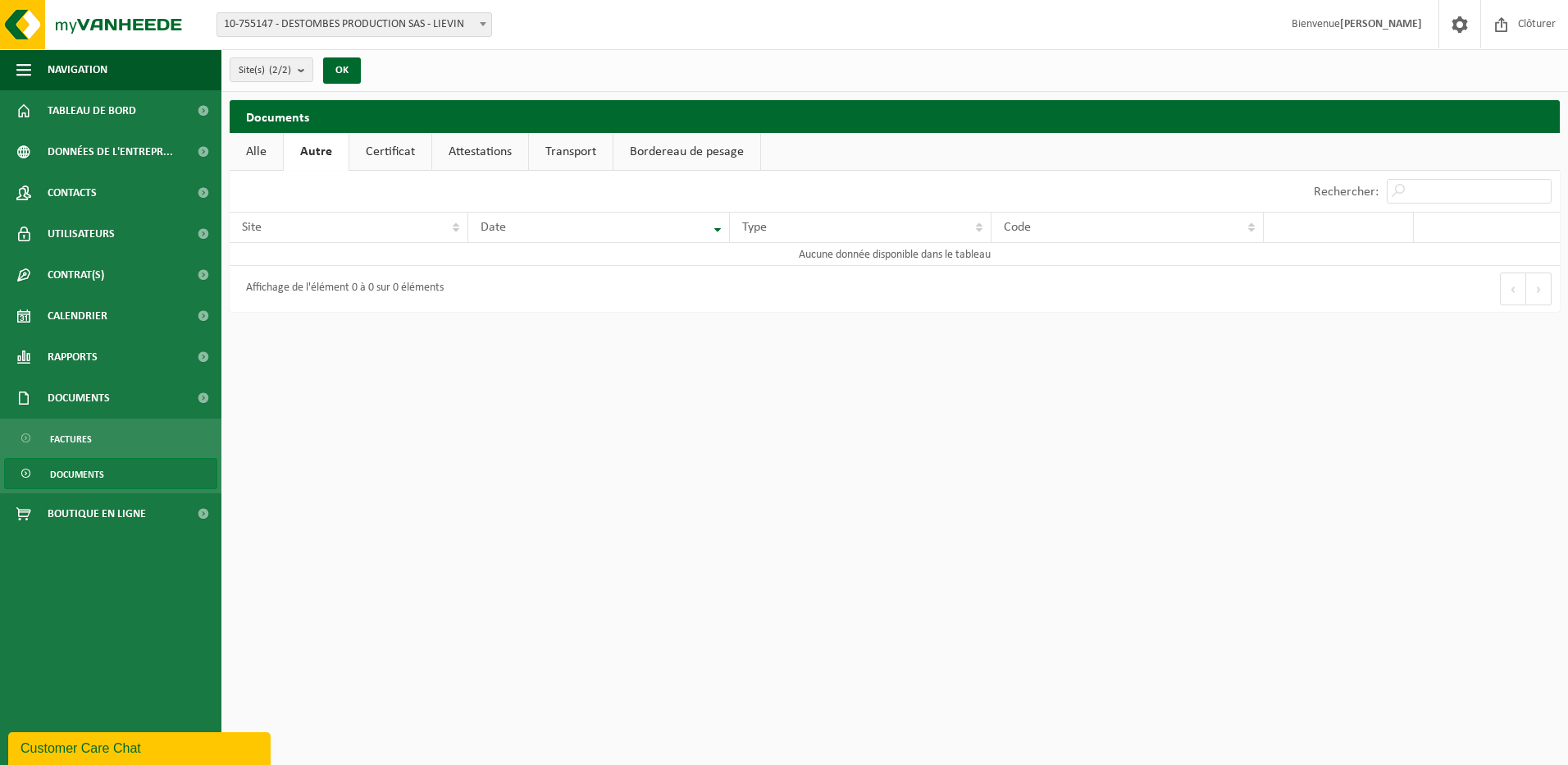
click at [240, 155] on link "Alle" at bounding box center [256, 151] width 54 height 37
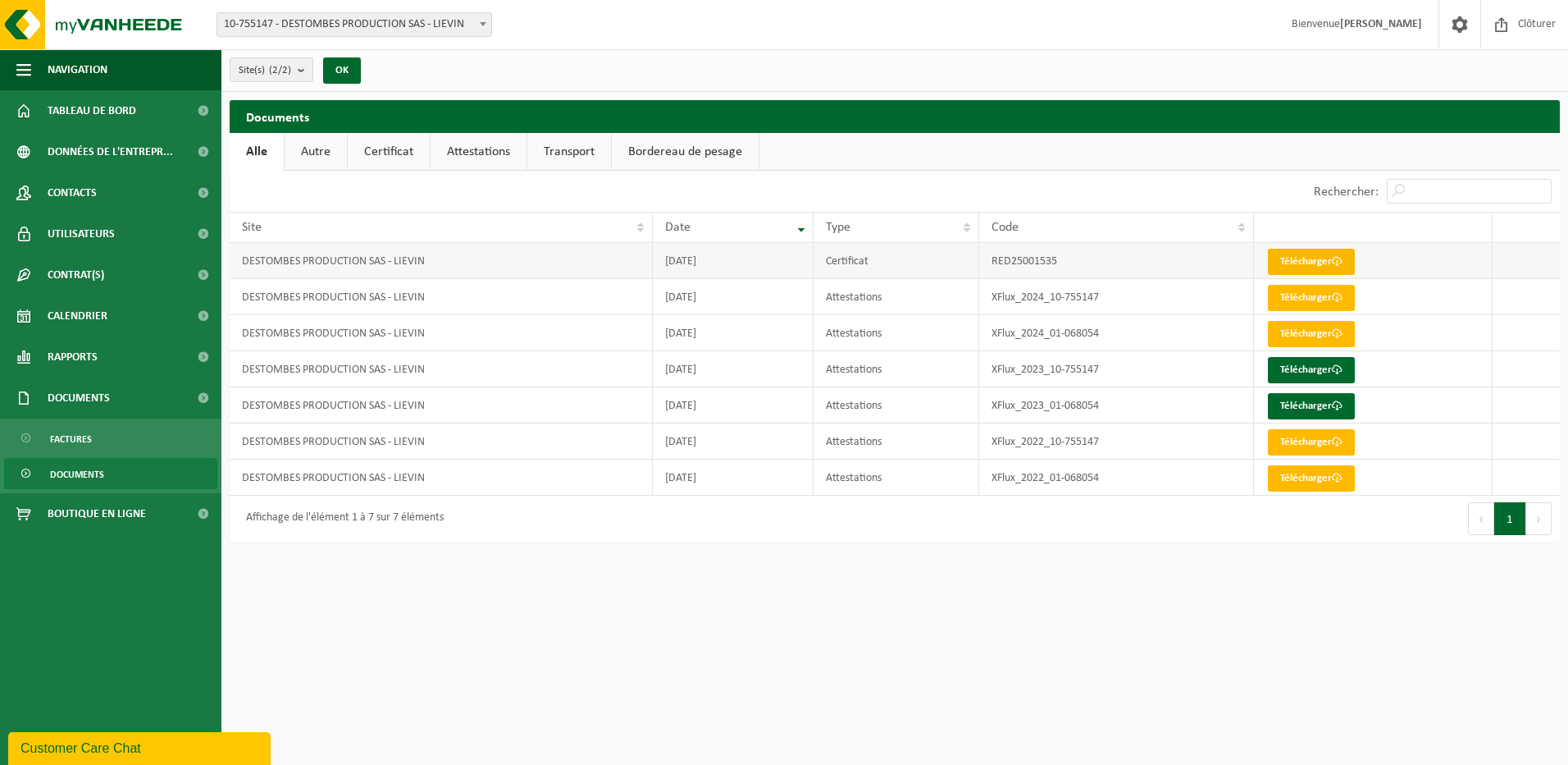
click at [1284, 261] on link "Télécharger" at bounding box center [1311, 261] width 87 height 26
